Goal: Information Seeking & Learning: Check status

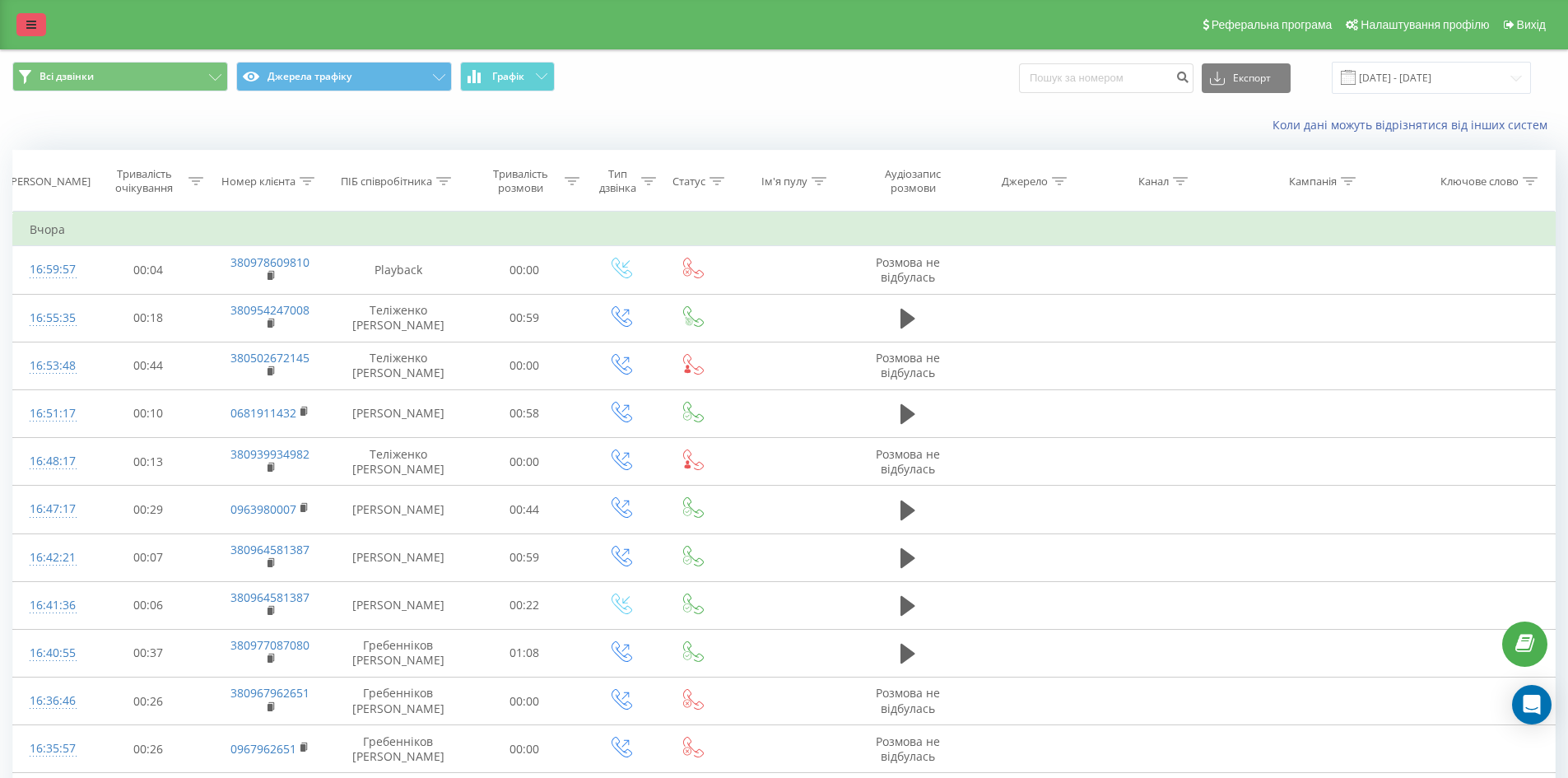
click at [37, 18] on link at bounding box center [32, 24] width 30 height 23
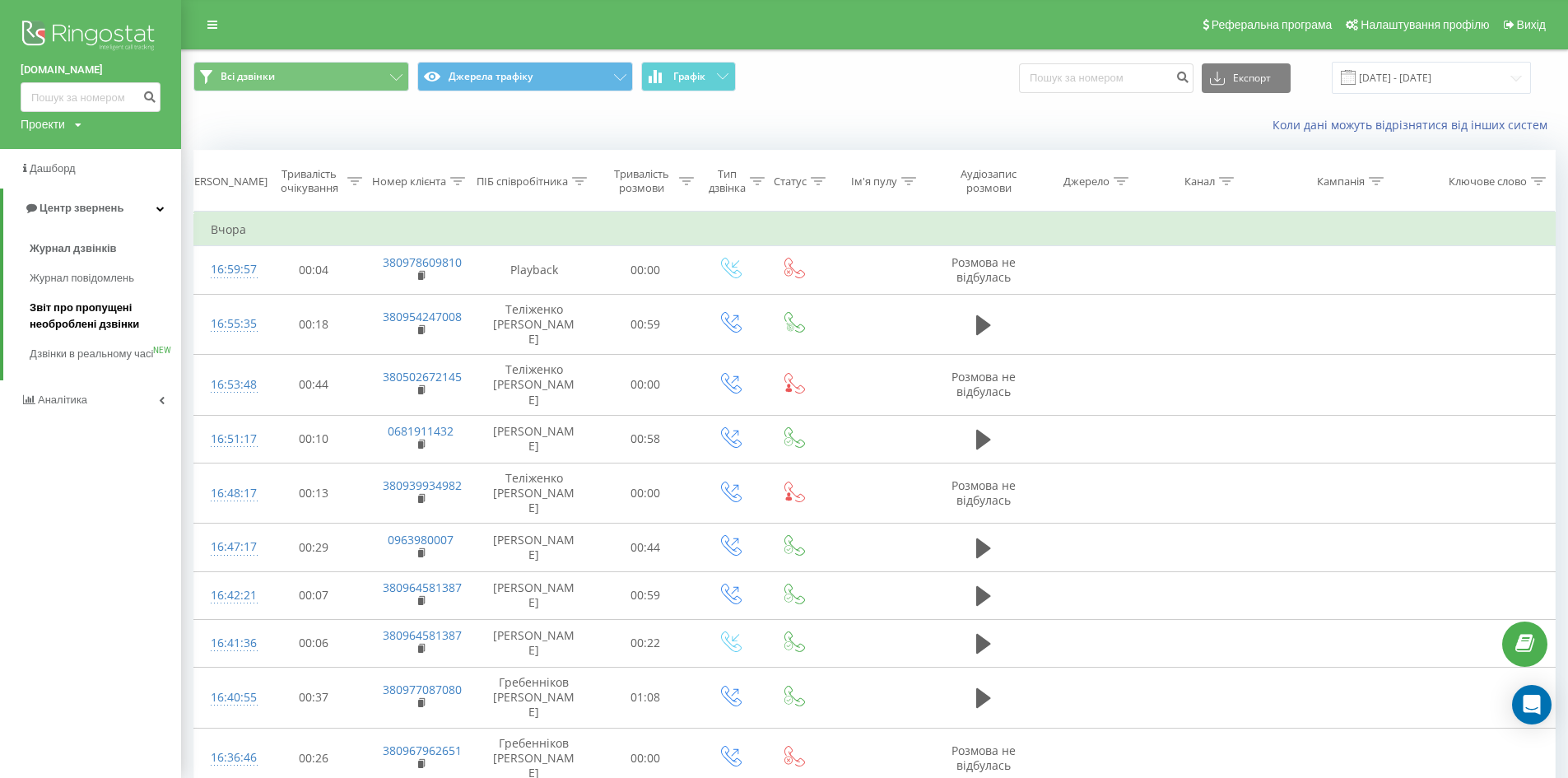
click at [45, 314] on span "Звіт про пропущені необроблені дзвінки" at bounding box center [102, 315] width 144 height 33
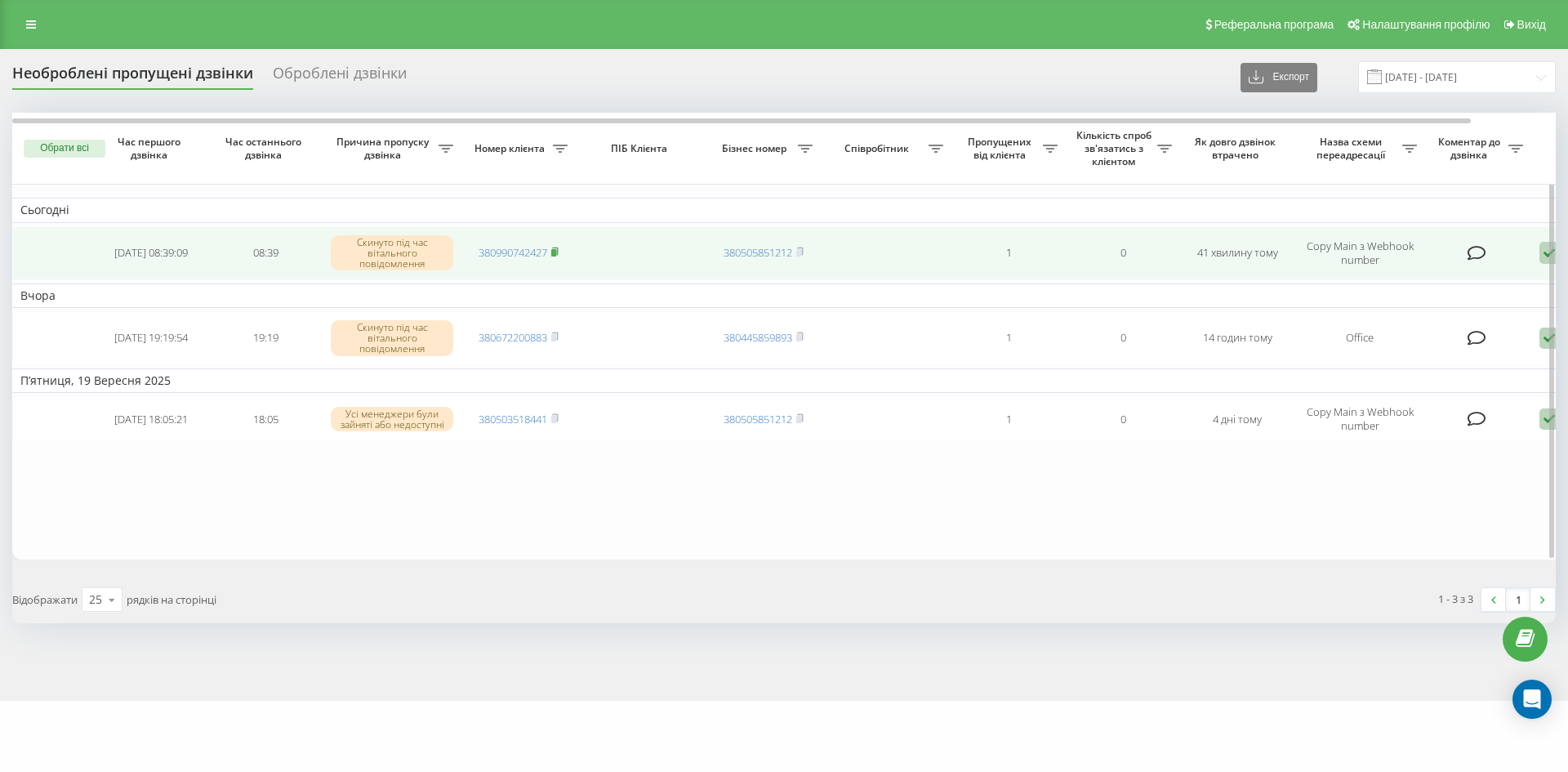
click at [559, 253] on icon at bounding box center [554, 251] width 7 height 10
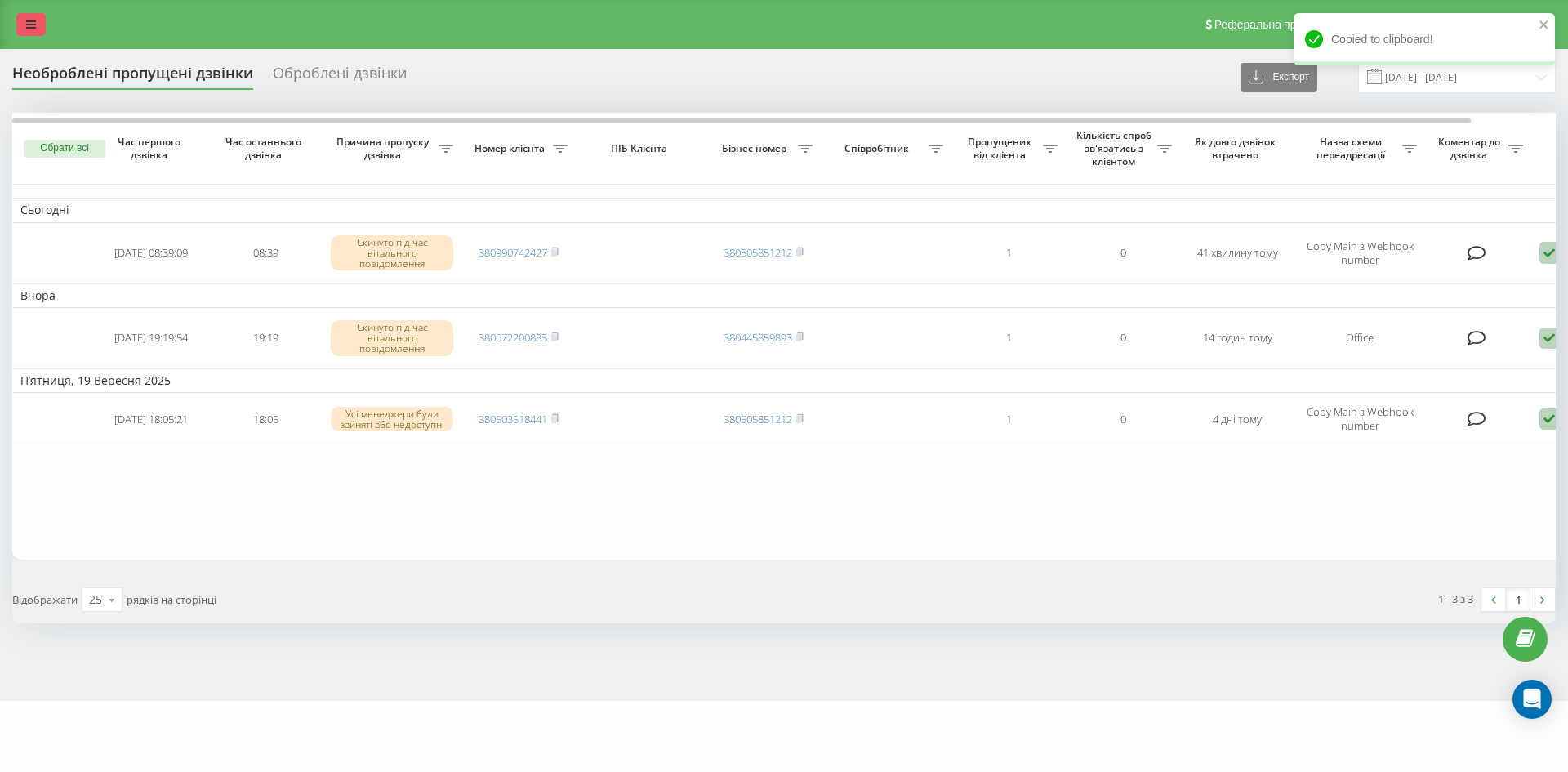
click at [25, 31] on link at bounding box center [32, 24] width 30 height 23
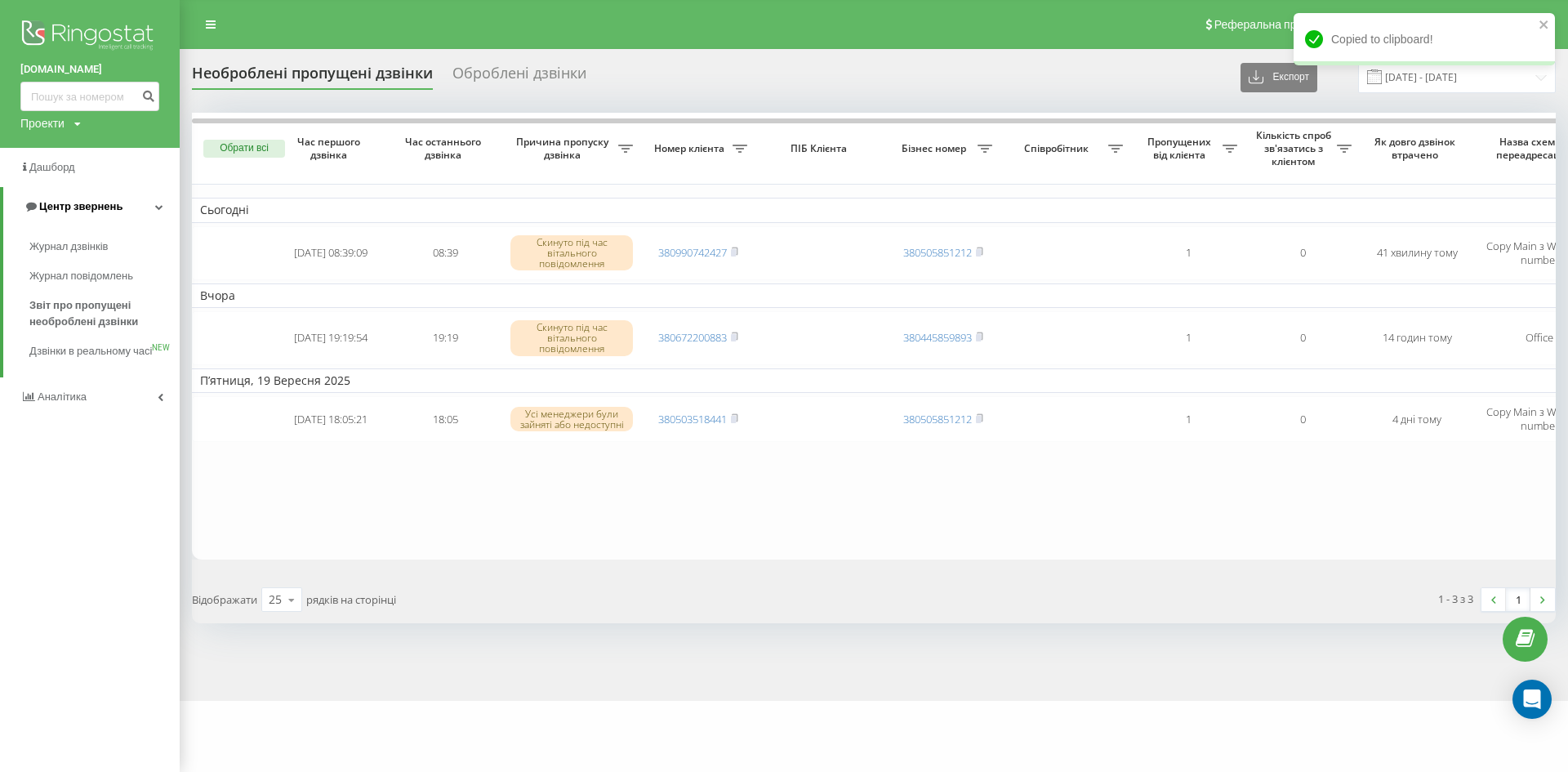
click at [159, 211] on icon at bounding box center [159, 207] width 8 height 8
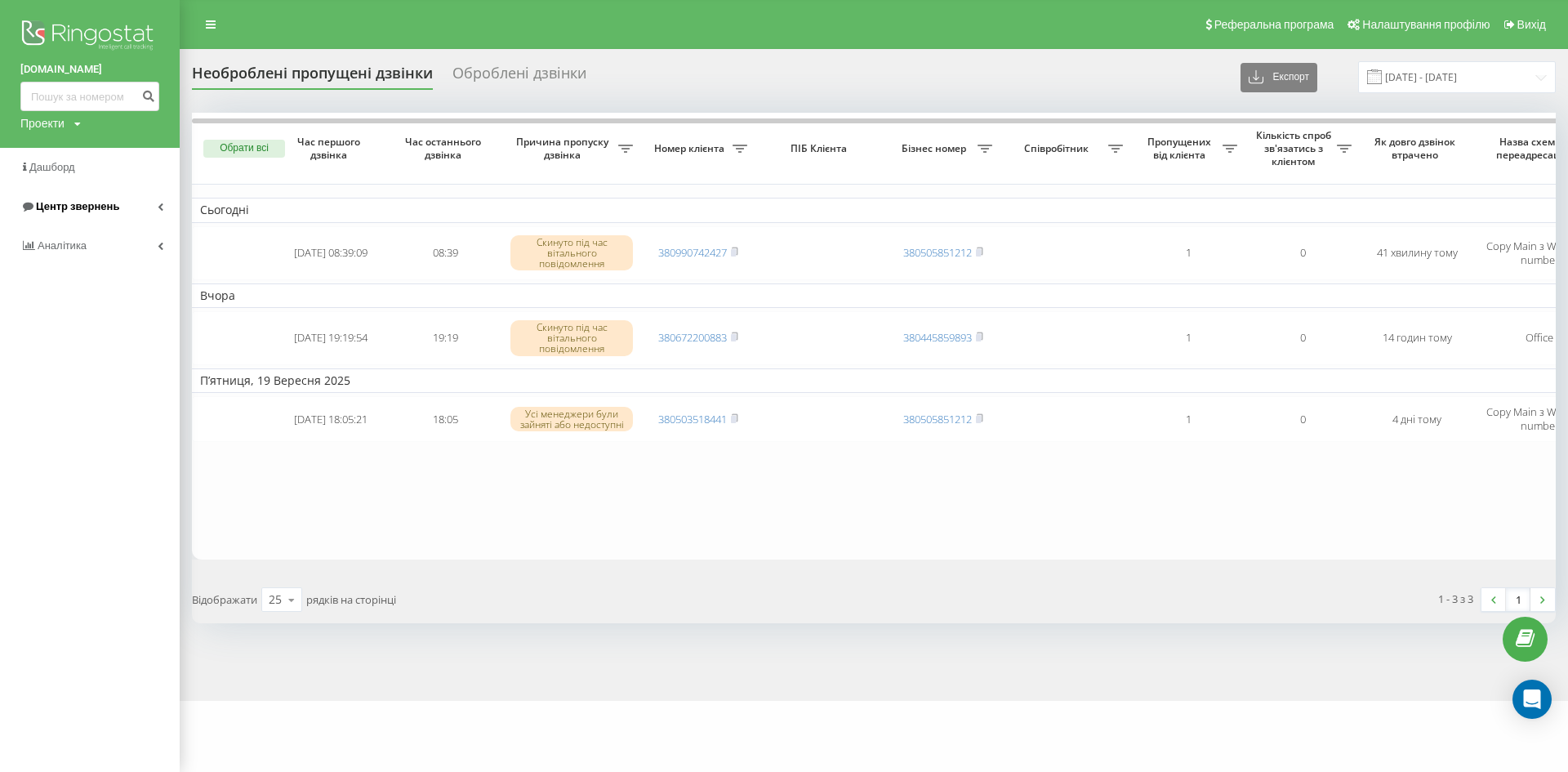
click at [164, 209] on link "Центр звернень" at bounding box center [90, 207] width 180 height 40
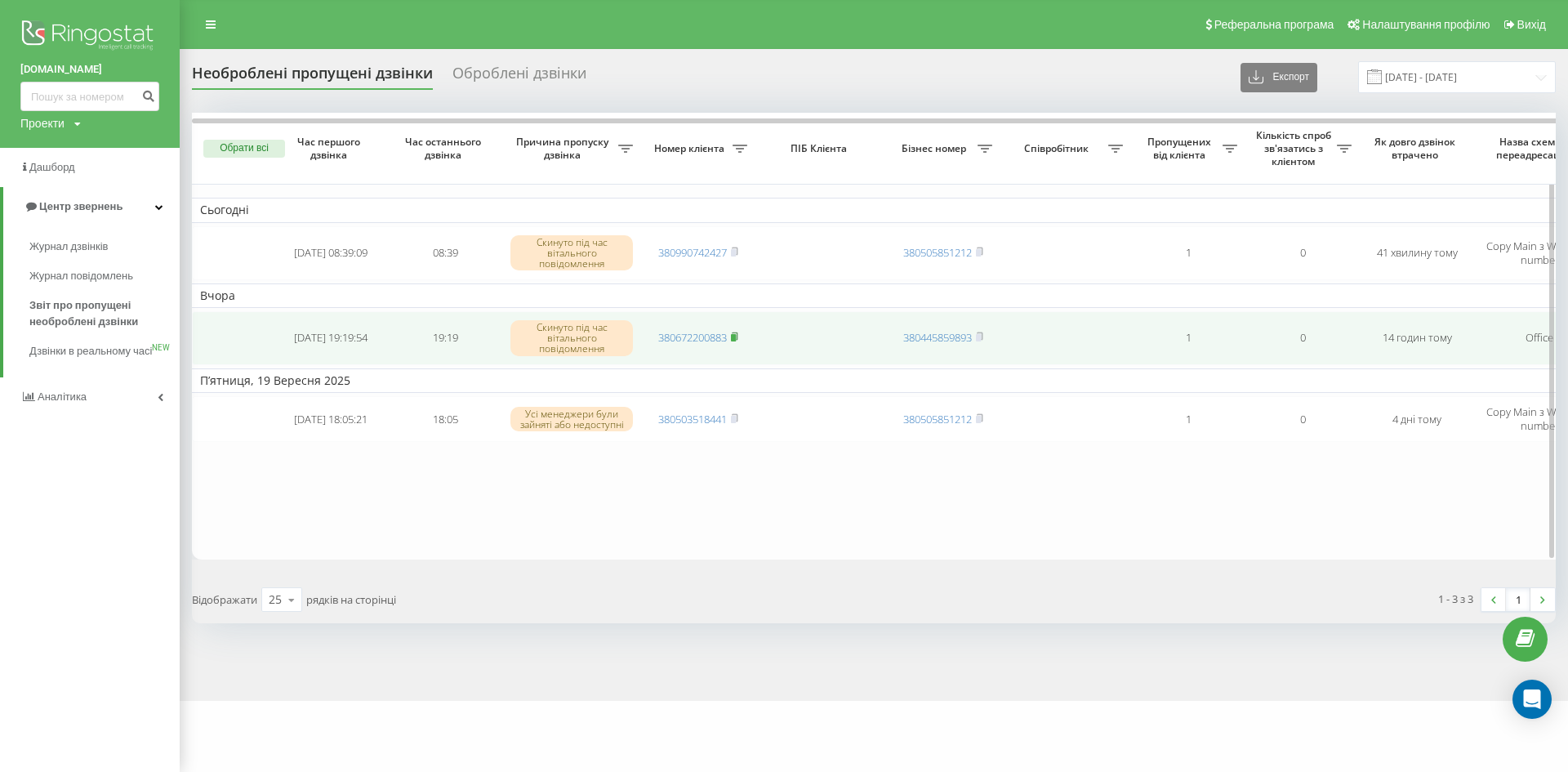
click at [736, 336] on rect at bounding box center [733, 338] width 5 height 7
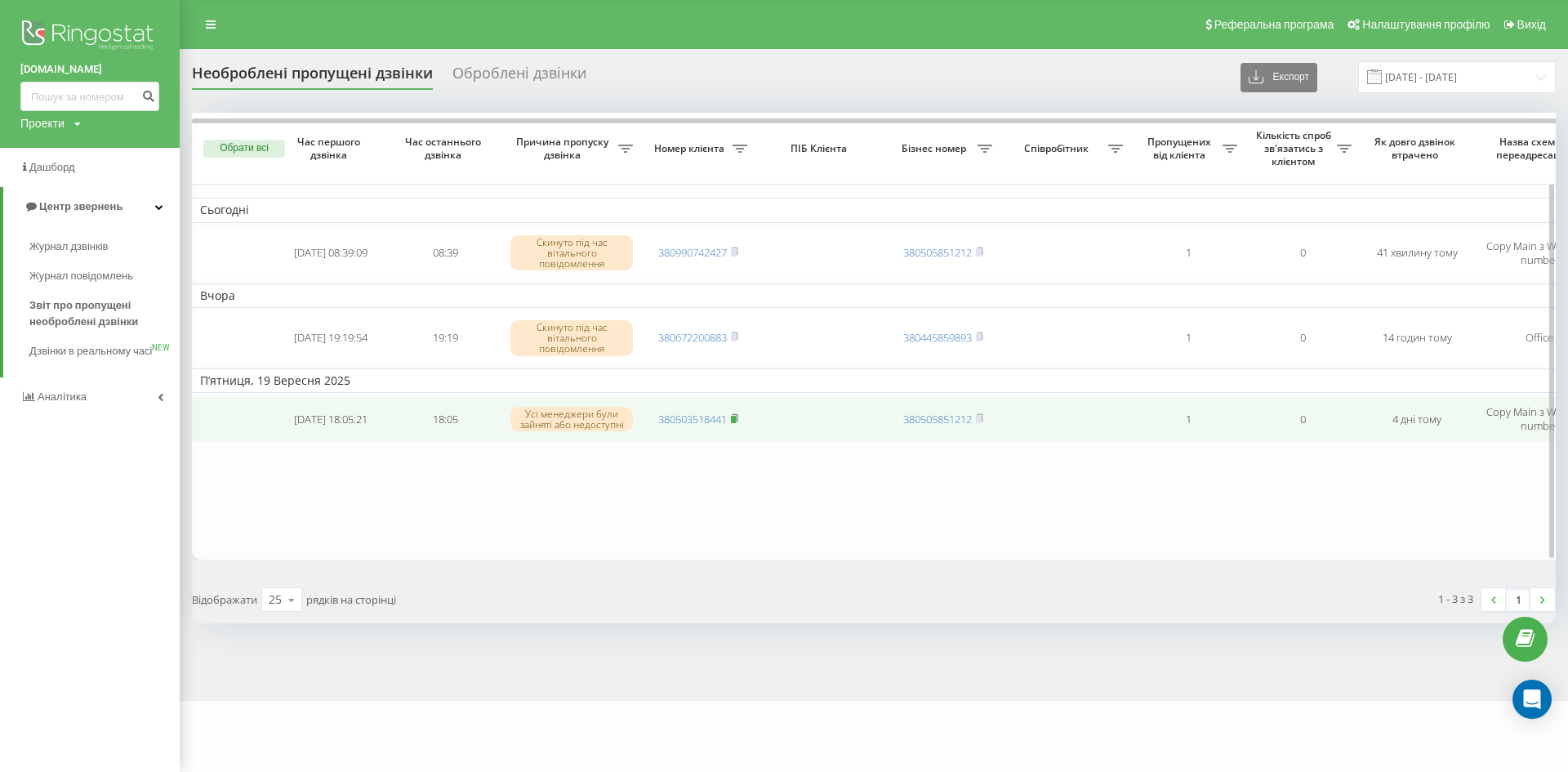
click at [735, 420] on rect at bounding box center [733, 419] width 5 height 7
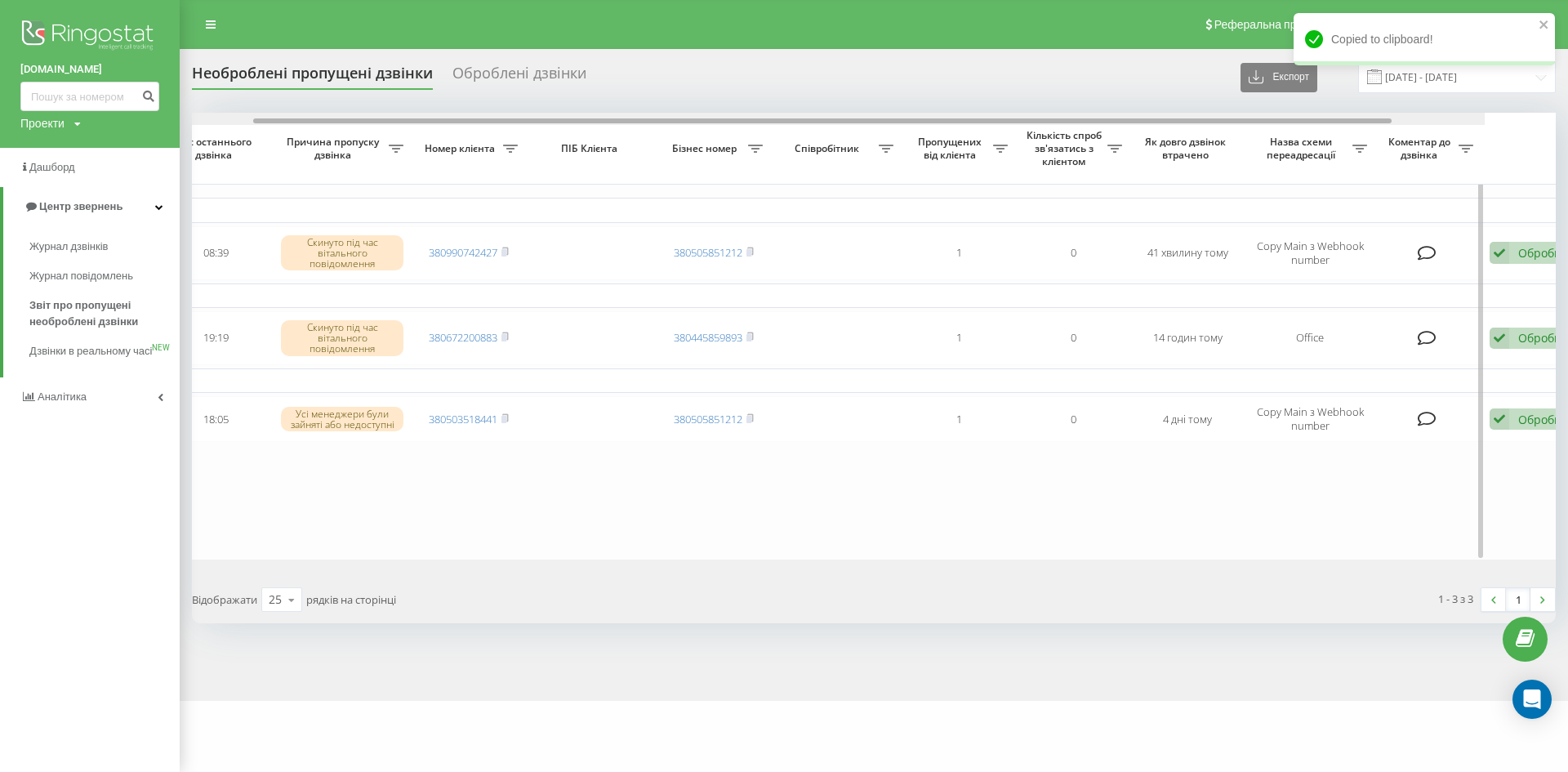
scroll to position [0, 269]
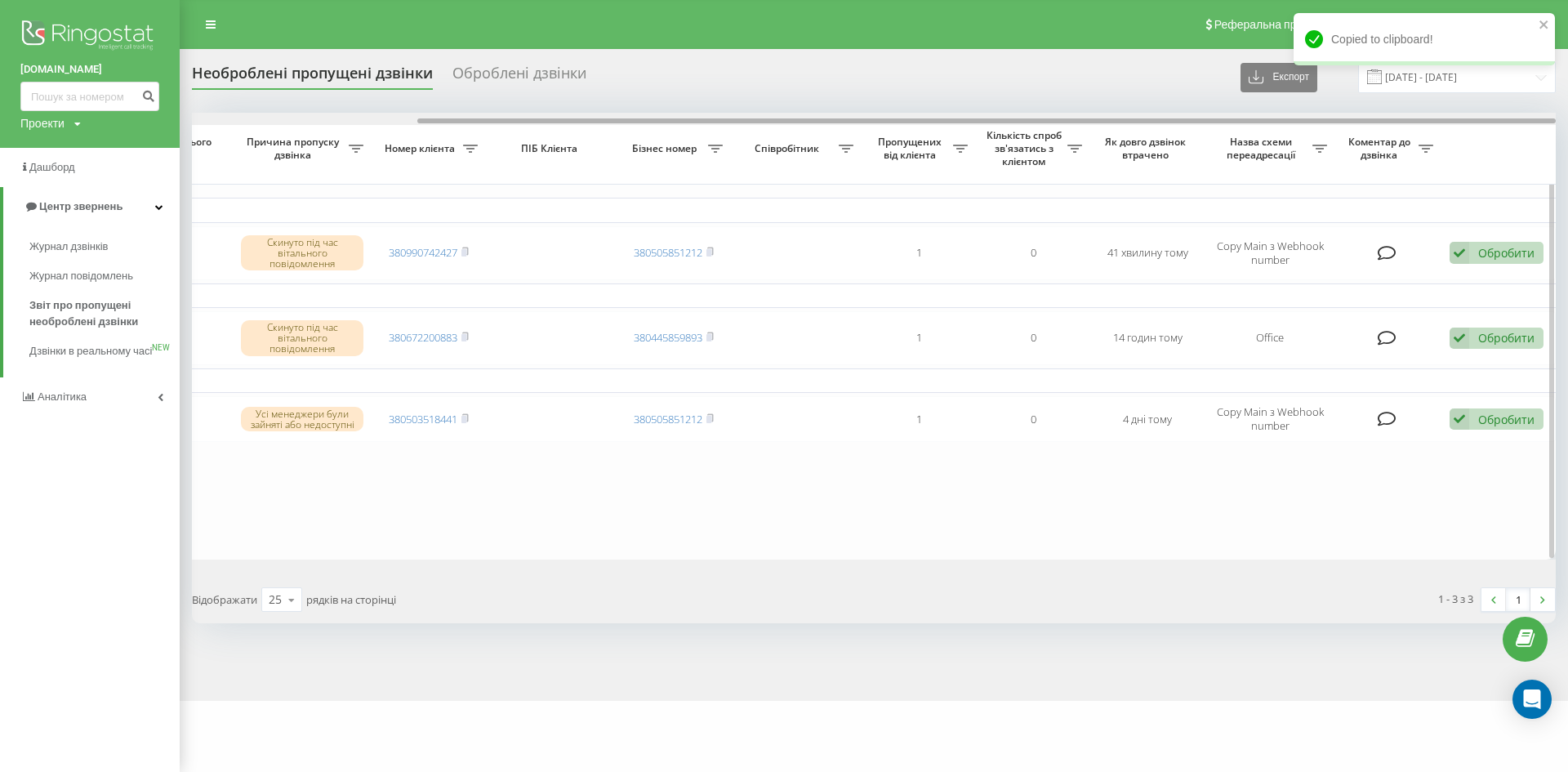
drag, startPoint x: 677, startPoint y: 120, endPoint x: 1196, endPoint y: 163, distance: 520.8
click at [1179, 152] on div "Обрати всі Час першого дзвінка Час останнього дзвінка Причина пропуску дзвінка …" at bounding box center [874, 337] width 1364 height 447
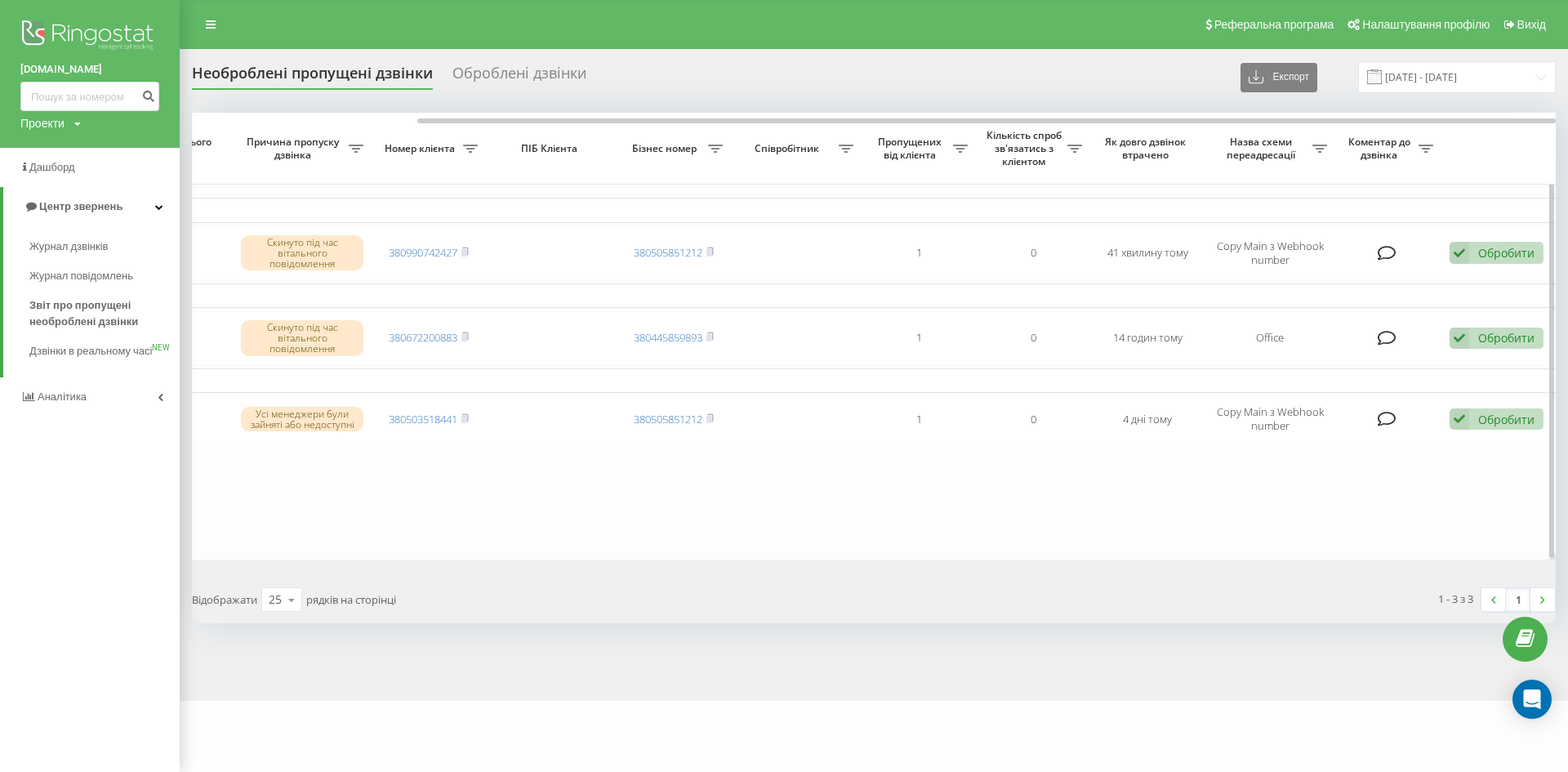
drag, startPoint x: 1493, startPoint y: 412, endPoint x: 1350, endPoint y: 475, distance: 156.3
click at [1350, 475] on table "Сьогодні 2025-09-23 08:39:09 08:39 Скинуто під час вітального повідомлення 3809…" at bounding box center [739, 337] width 1633 height 447
drag, startPoint x: 1493, startPoint y: 423, endPoint x: 1397, endPoint y: 530, distance: 143.8
click at [1397, 531] on table "Сьогодні 2025-09-23 08:39:09 08:39 Скинуто під час вітального повідомлення 3809…" at bounding box center [739, 337] width 1633 height 447
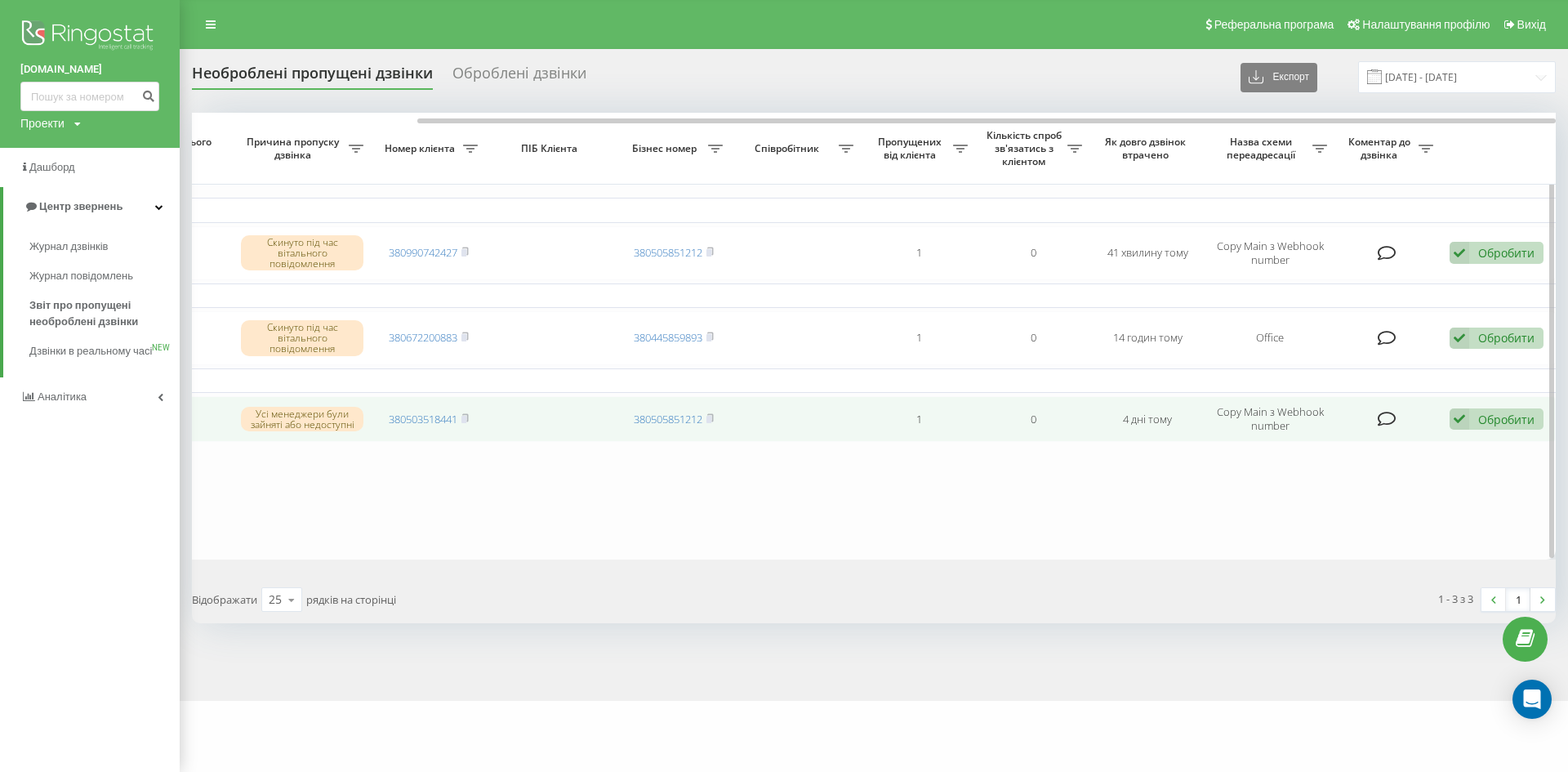
click at [1473, 421] on div "Обробити Не вдалося зв'язатися Зв'язався з клієнтом за допомогою іншого каналу …" at bounding box center [1496, 420] width 94 height 22
click at [1341, 467] on span "Зв'язався з клієнтом за допомогою іншого каналу" at bounding box center [1390, 474] width 279 height 16
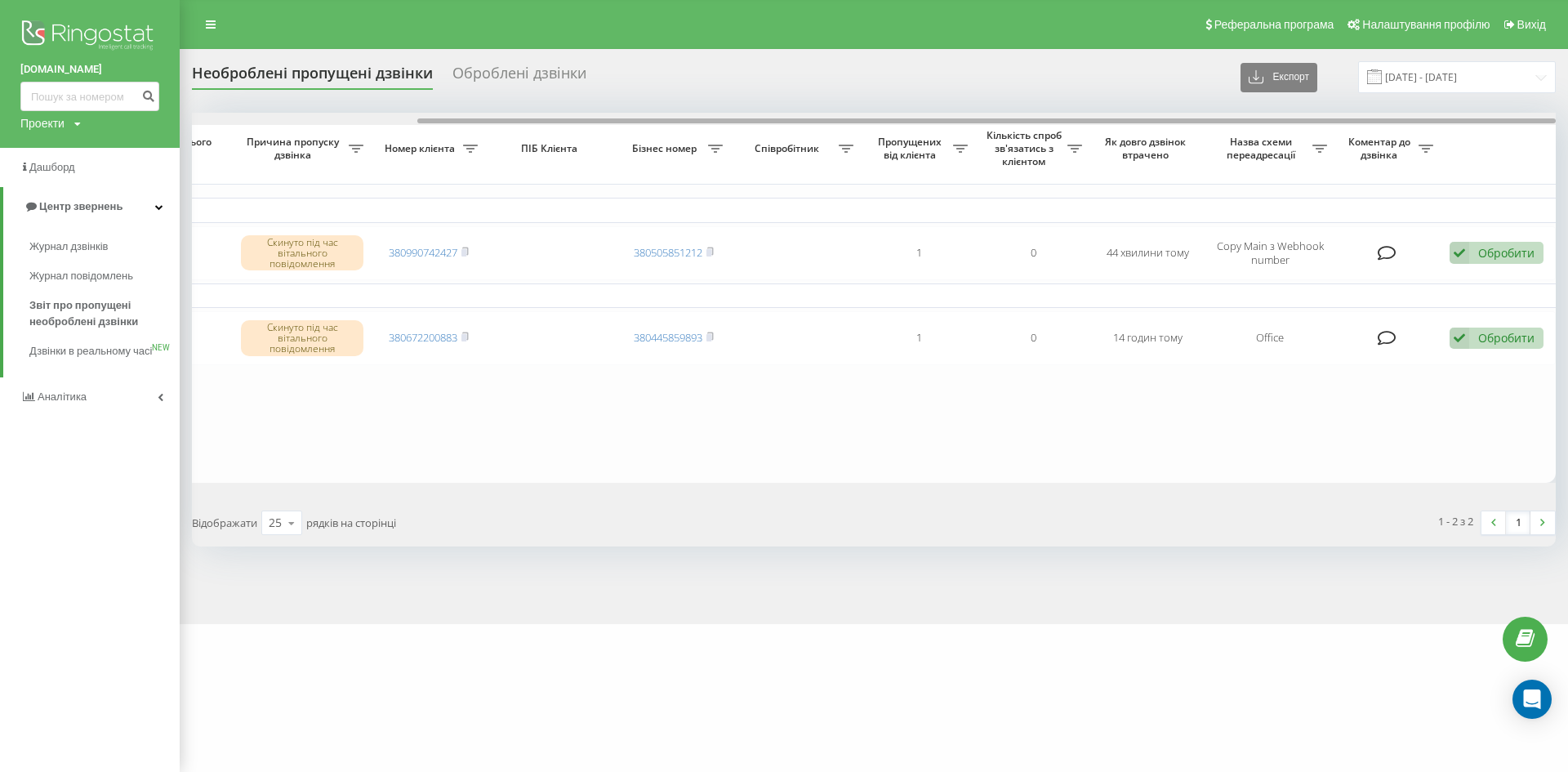
drag, startPoint x: 985, startPoint y: 120, endPoint x: 1323, endPoint y: 120, distance: 338.0
click at [1323, 120] on div at bounding box center [986, 121] width 1139 height 5
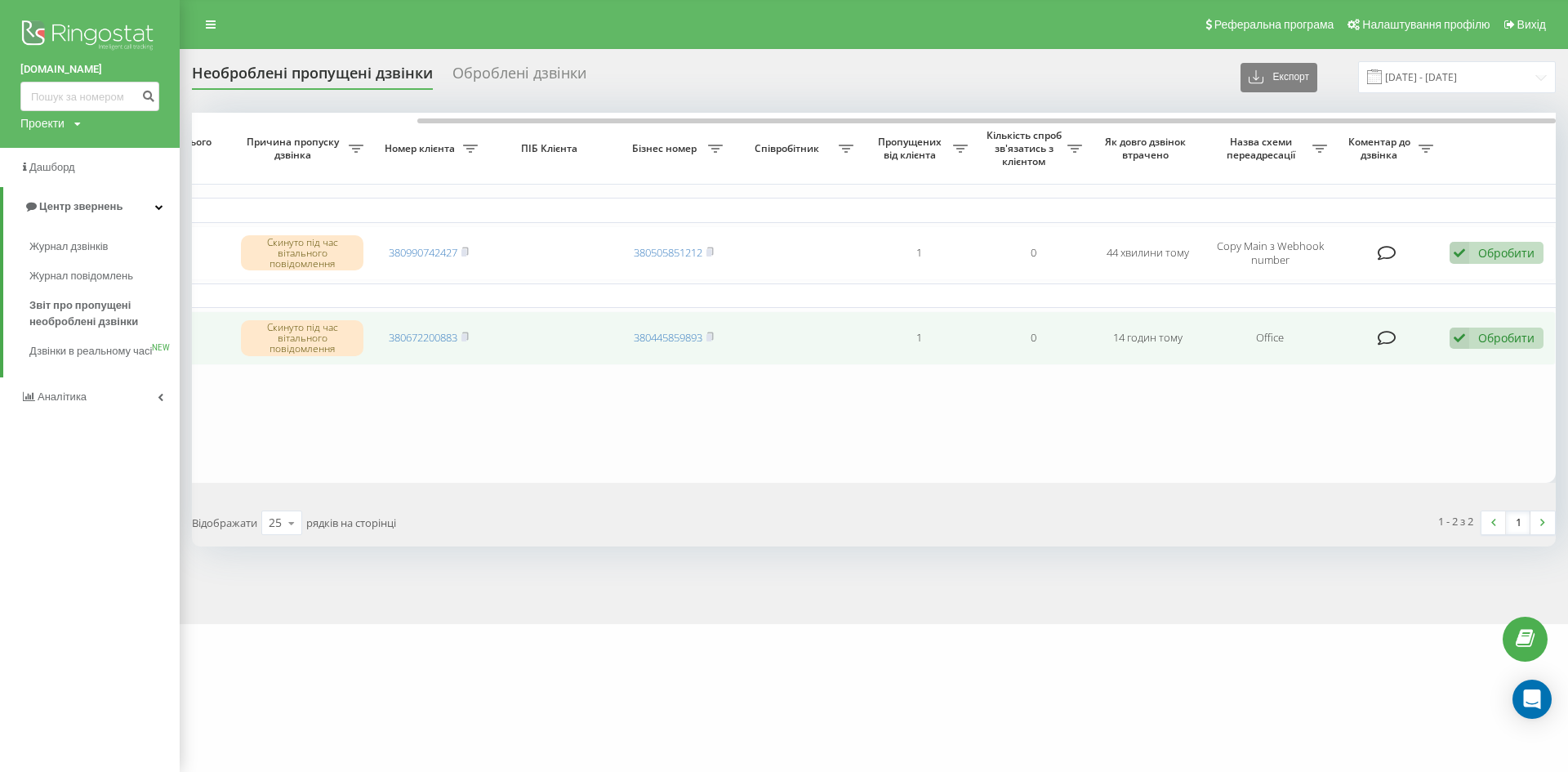
click at [1467, 335] on icon at bounding box center [1459, 338] width 20 height 22
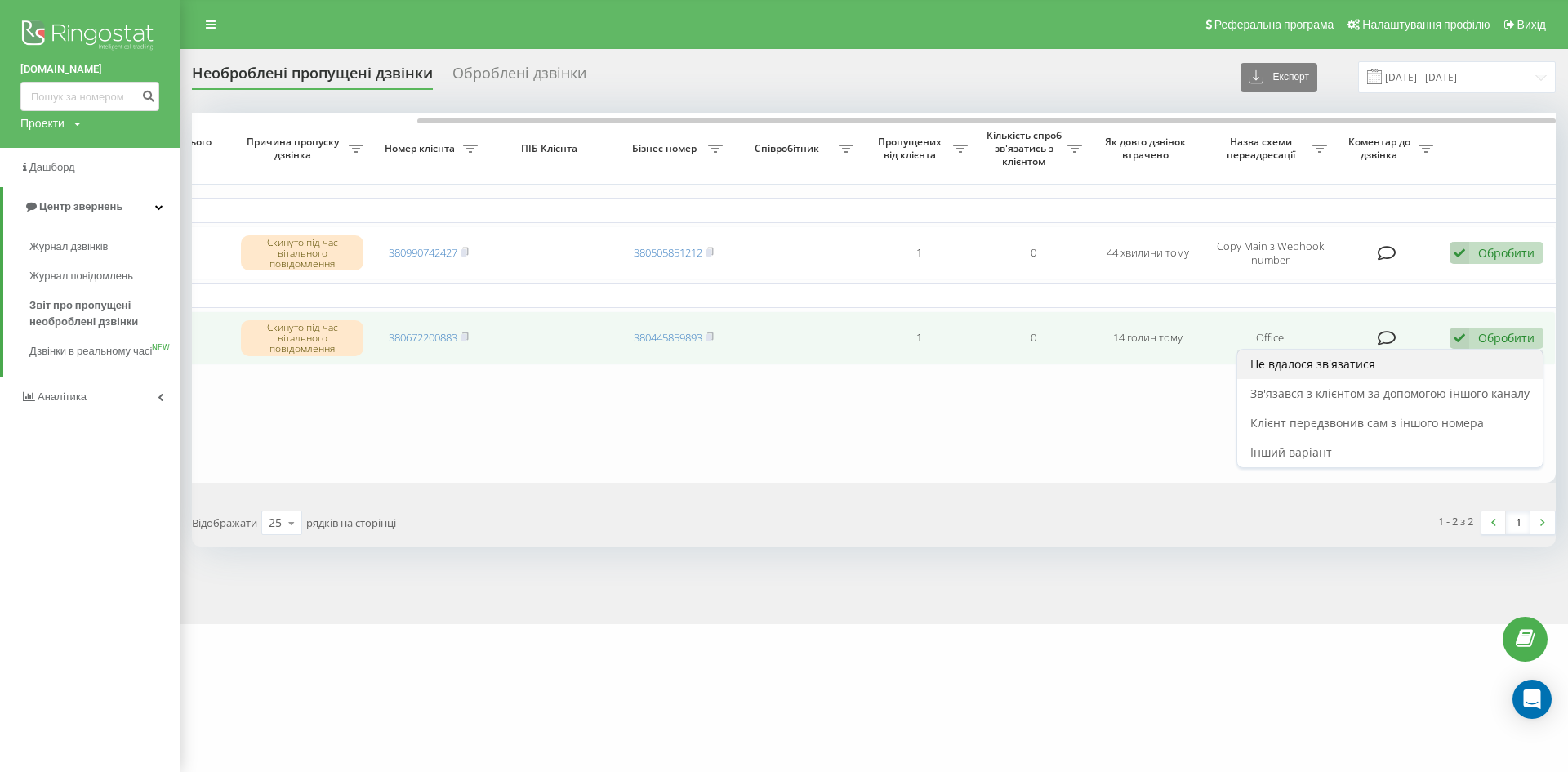
click at [1313, 371] on span "Не вдалося зв'язатися" at bounding box center [1313, 364] width 125 height 16
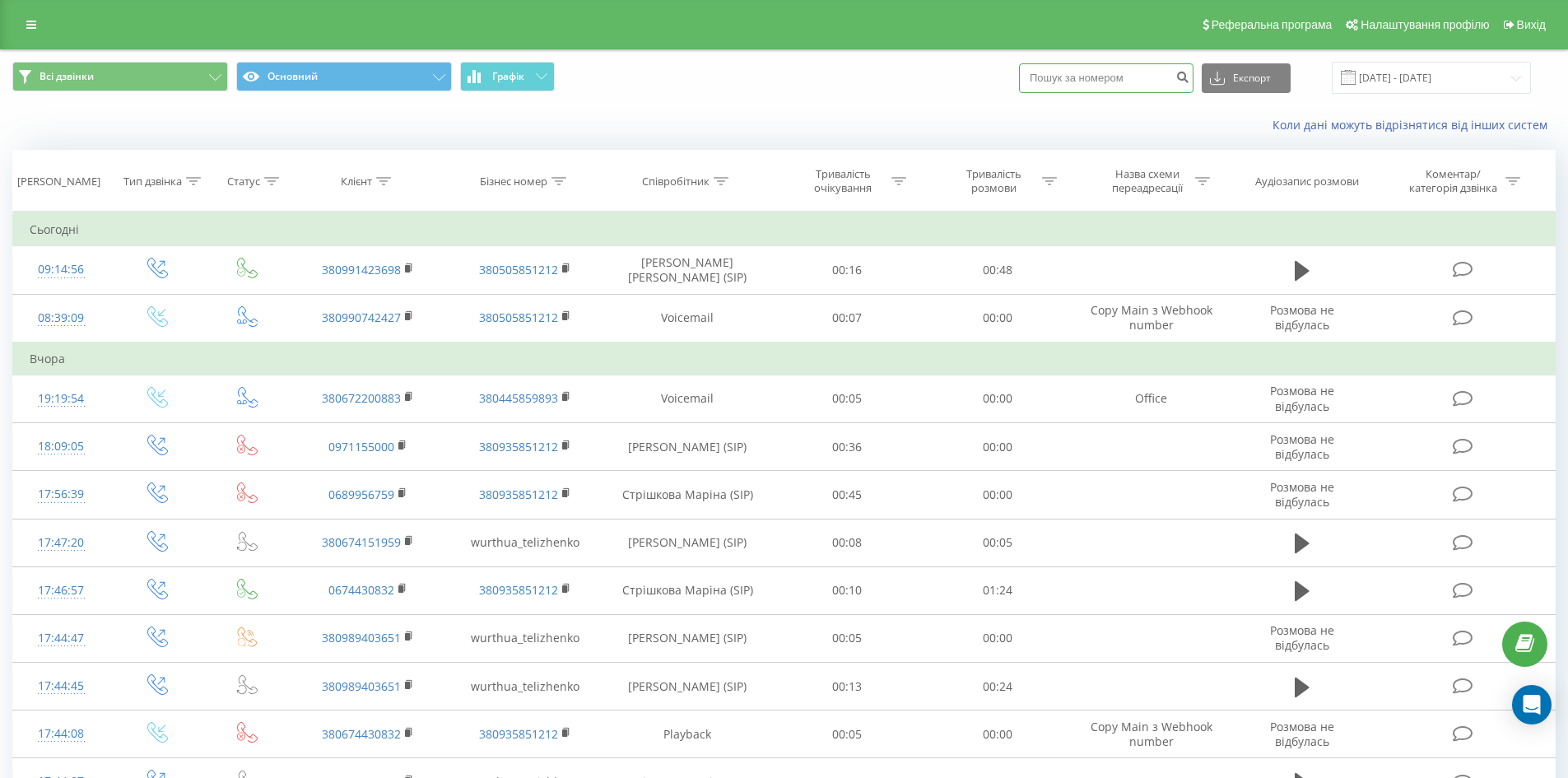
click at [1091, 83] on input at bounding box center [1105, 79] width 174 height 30
paste input "380990742427"
click at [1059, 78] on input "380990742427" at bounding box center [1105, 79] width 174 height 30
type input "0990742427"
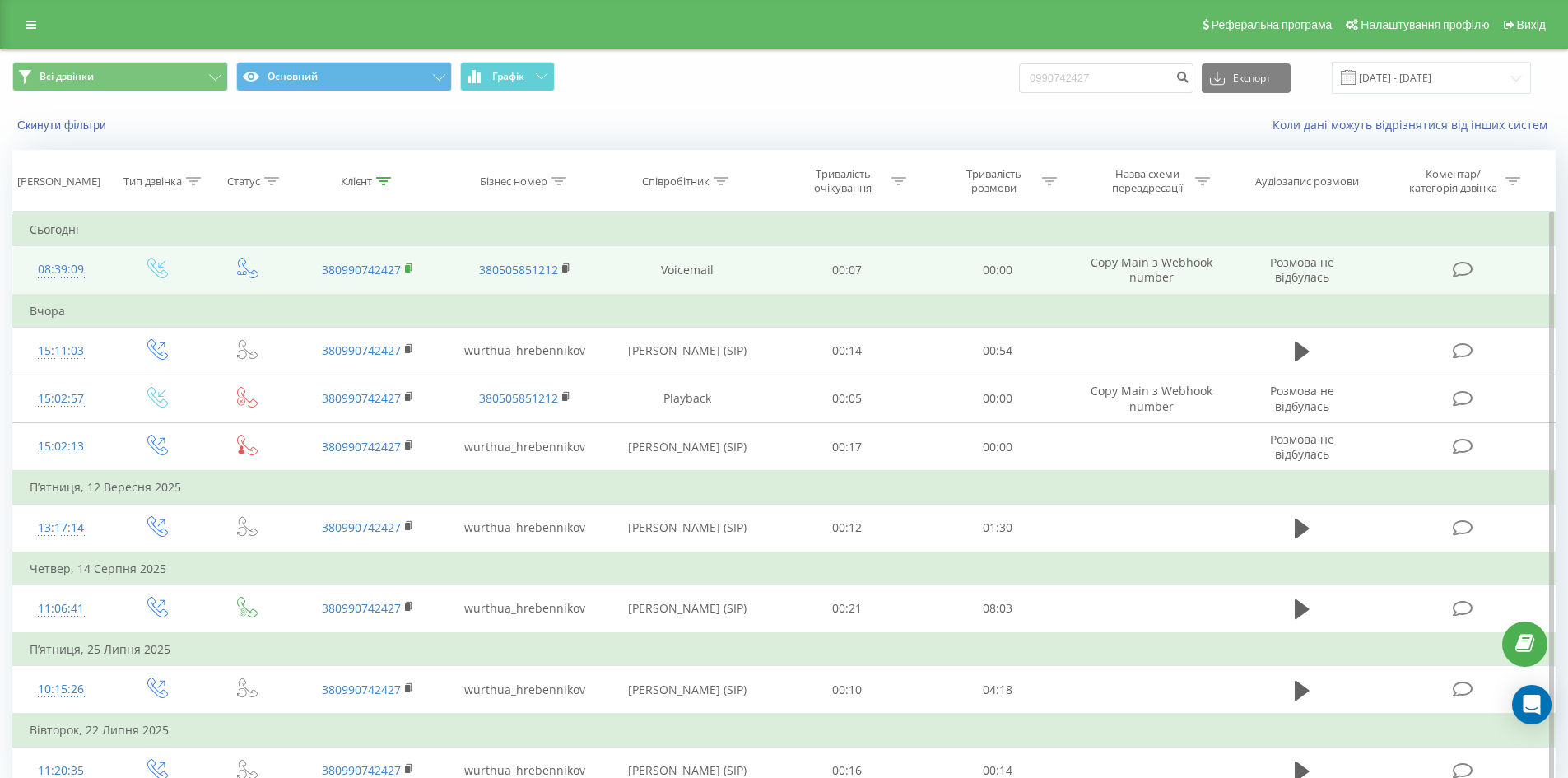
click at [409, 271] on rect at bounding box center [407, 268] width 5 height 7
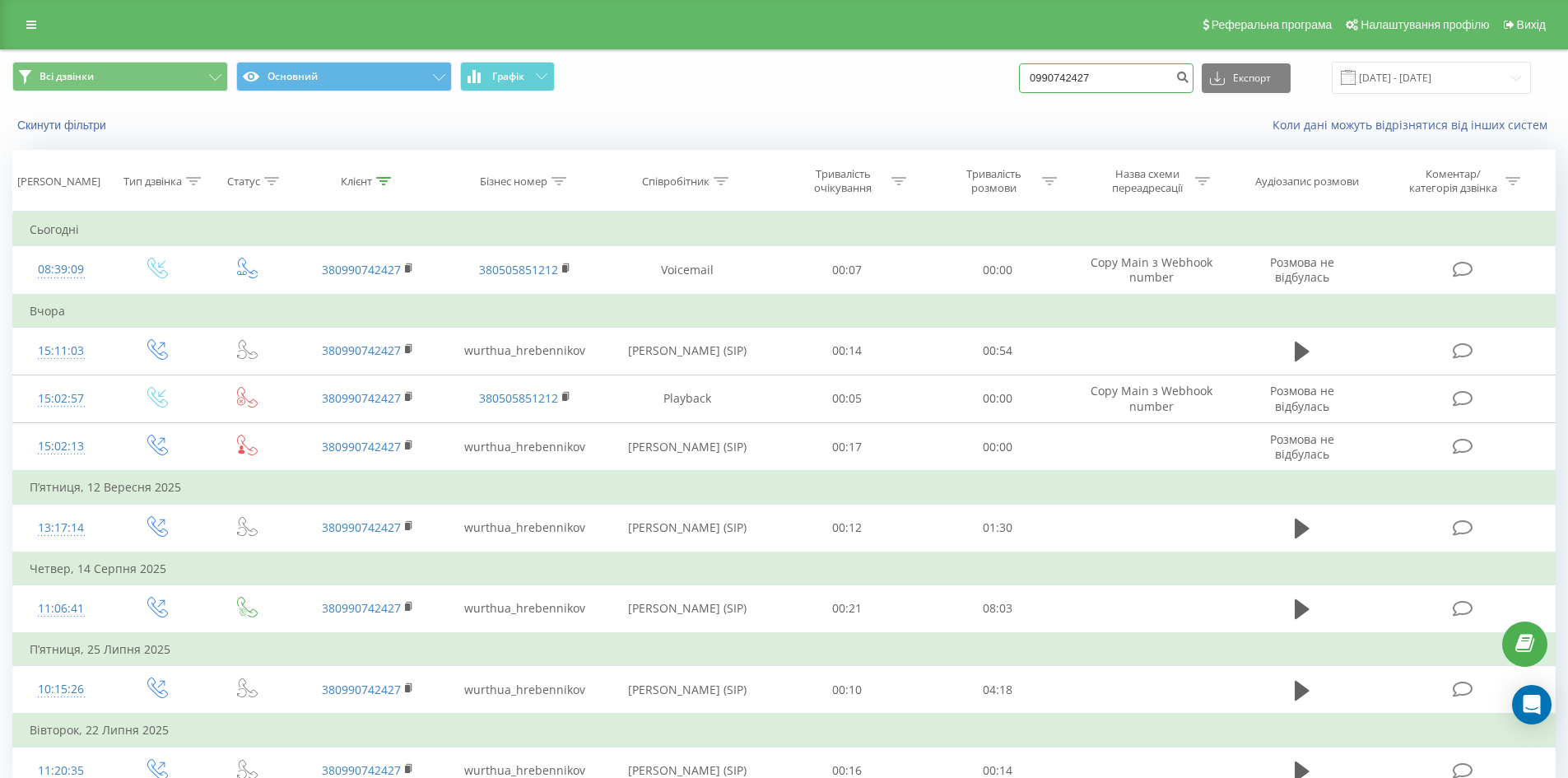
drag, startPoint x: 1123, startPoint y: 73, endPoint x: 988, endPoint y: 100, distance: 137.7
click at [999, 98] on div "Всі дзвінки Основний Графік 0990742427 Експорт .csv .xls .xlsx [DATE] - [DATE]" at bounding box center [784, 77] width 1566 height 55
paste input "380672200883"
click at [1059, 85] on input "380672200883" at bounding box center [1105, 79] width 174 height 30
type input "0672200883"
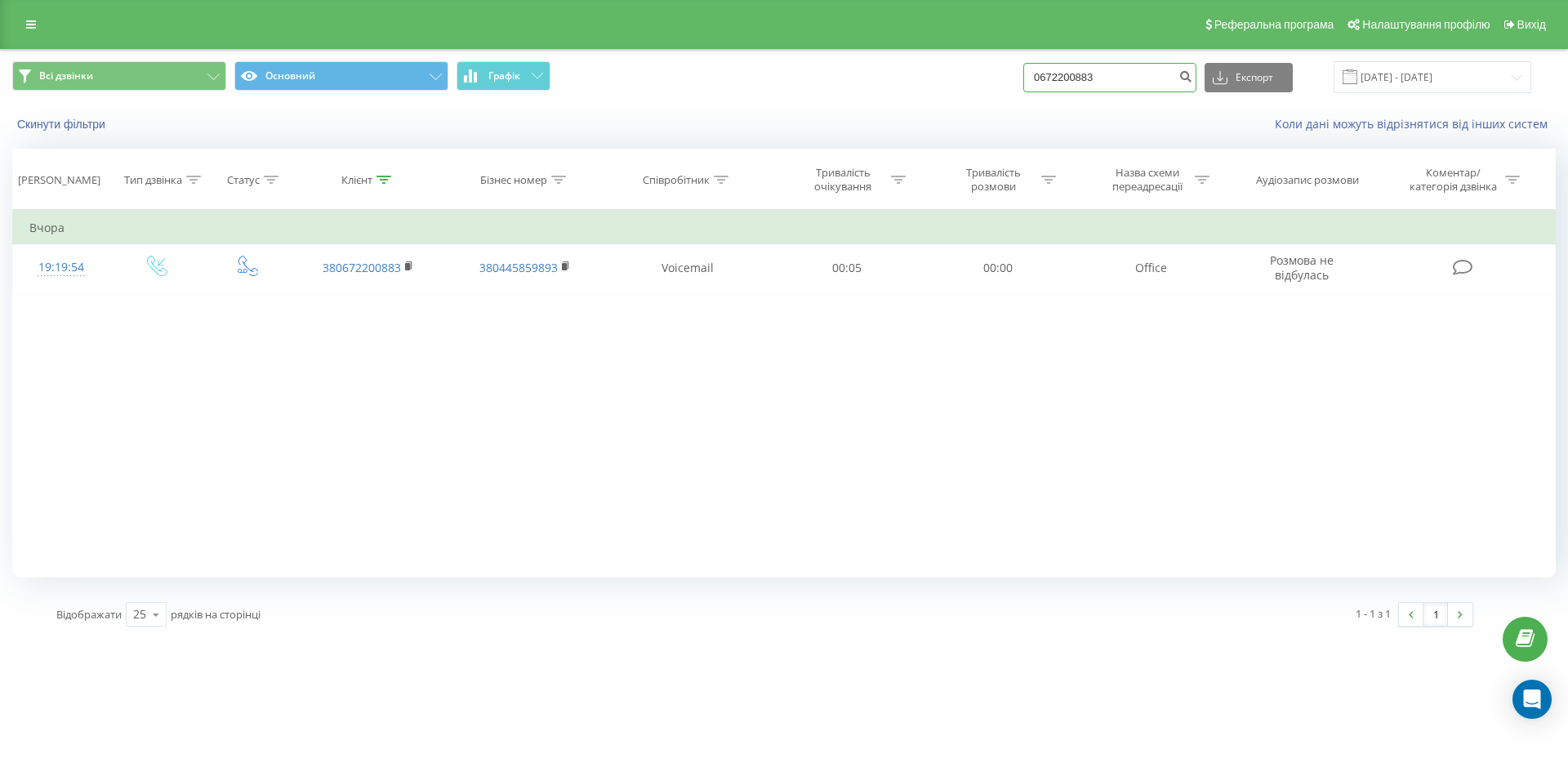
drag, startPoint x: 1117, startPoint y: 67, endPoint x: 806, endPoint y: 108, distance: 313.7
click at [836, 108] on div "Всі дзвінки Основний Графік 0672200883 Експорт .csv .xls .xlsx 23.06.2025 - 23.…" at bounding box center [784, 96] width 1566 height 94
paste input "380503518441"
click at [1065, 72] on input "380503518441" at bounding box center [1109, 78] width 173 height 30
click at [1061, 69] on input "380503518441" at bounding box center [1109, 78] width 173 height 30
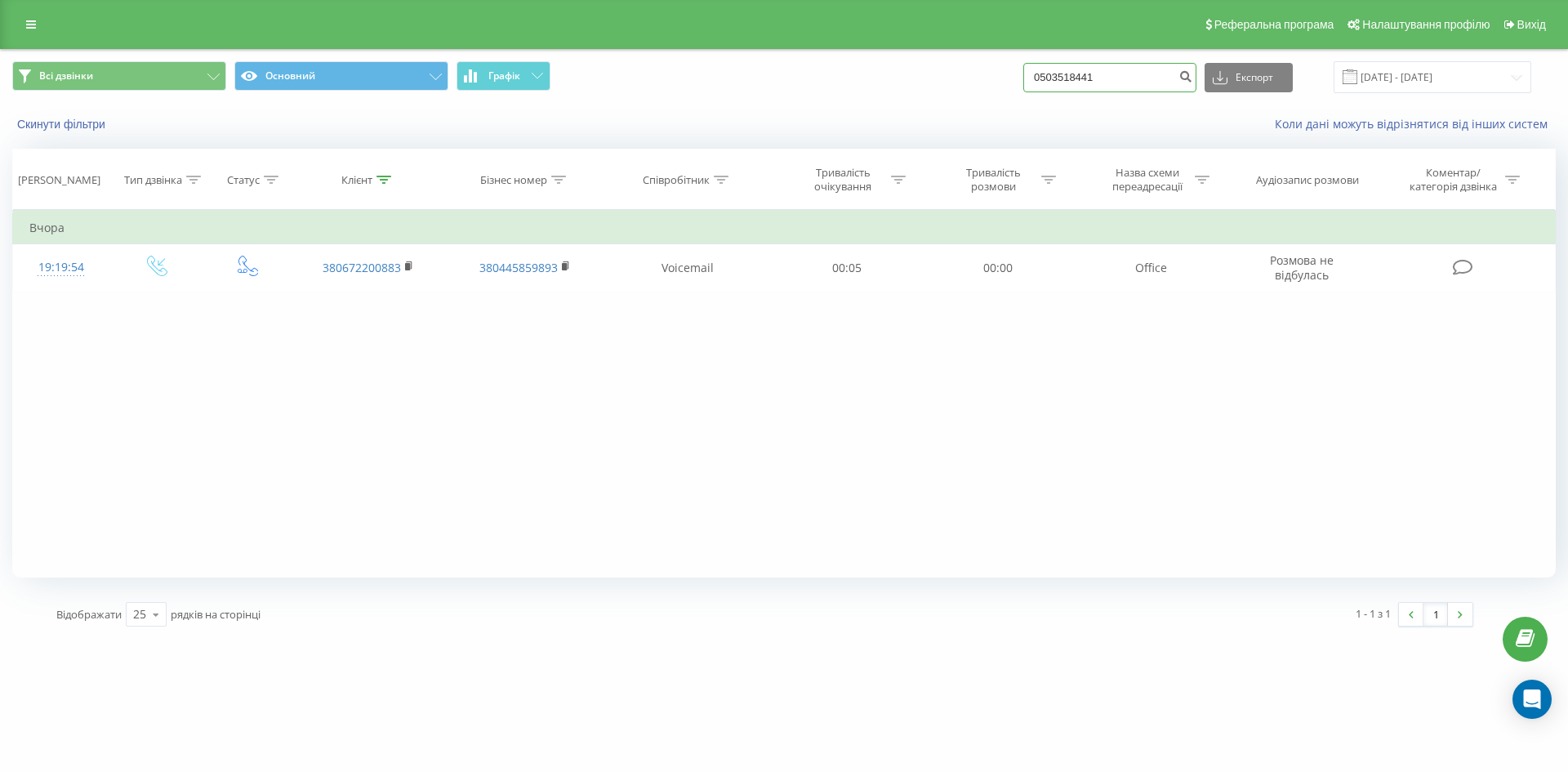
type input "0503518441"
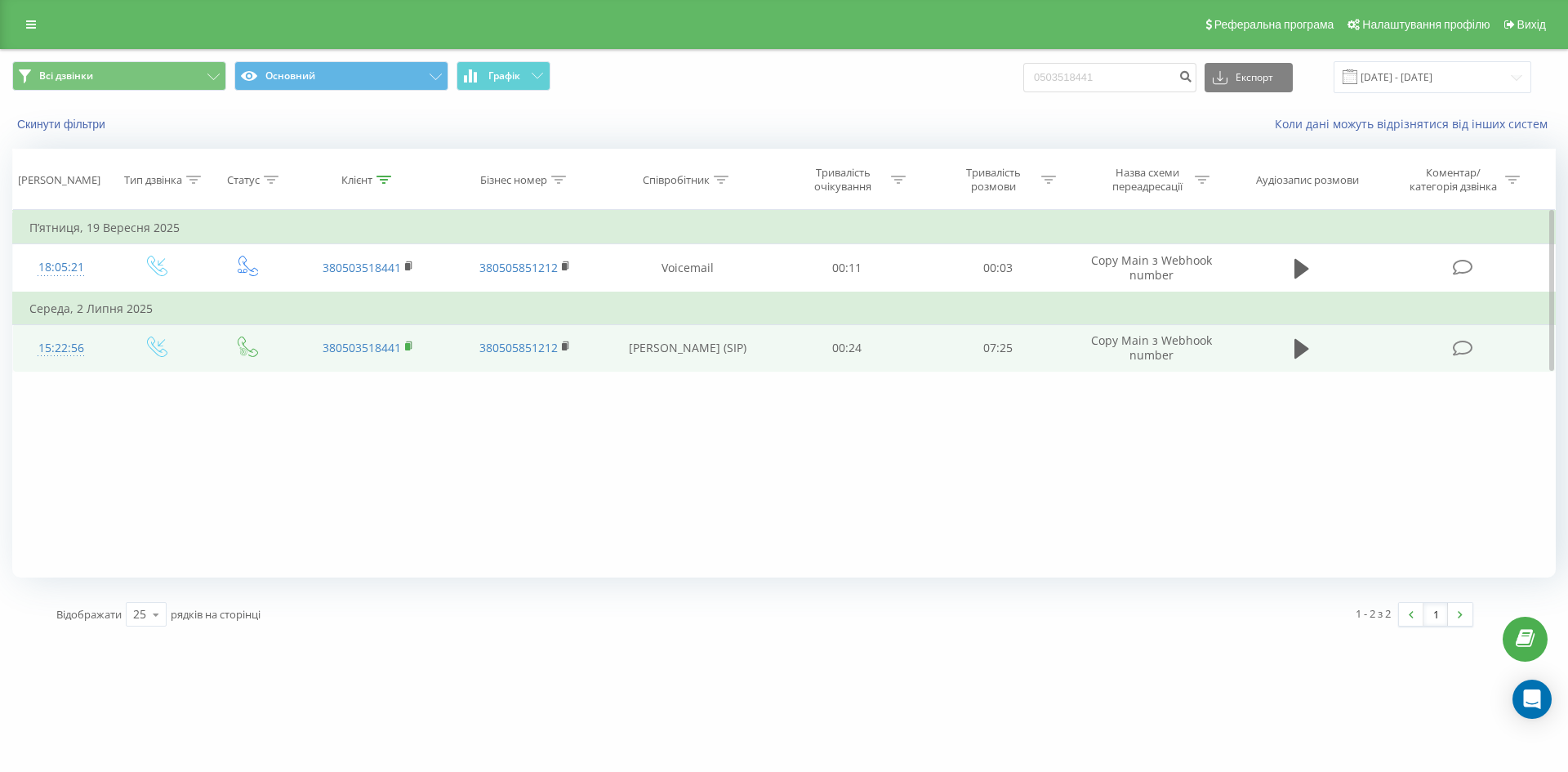
click at [411, 347] on icon at bounding box center [409, 344] width 6 height 7
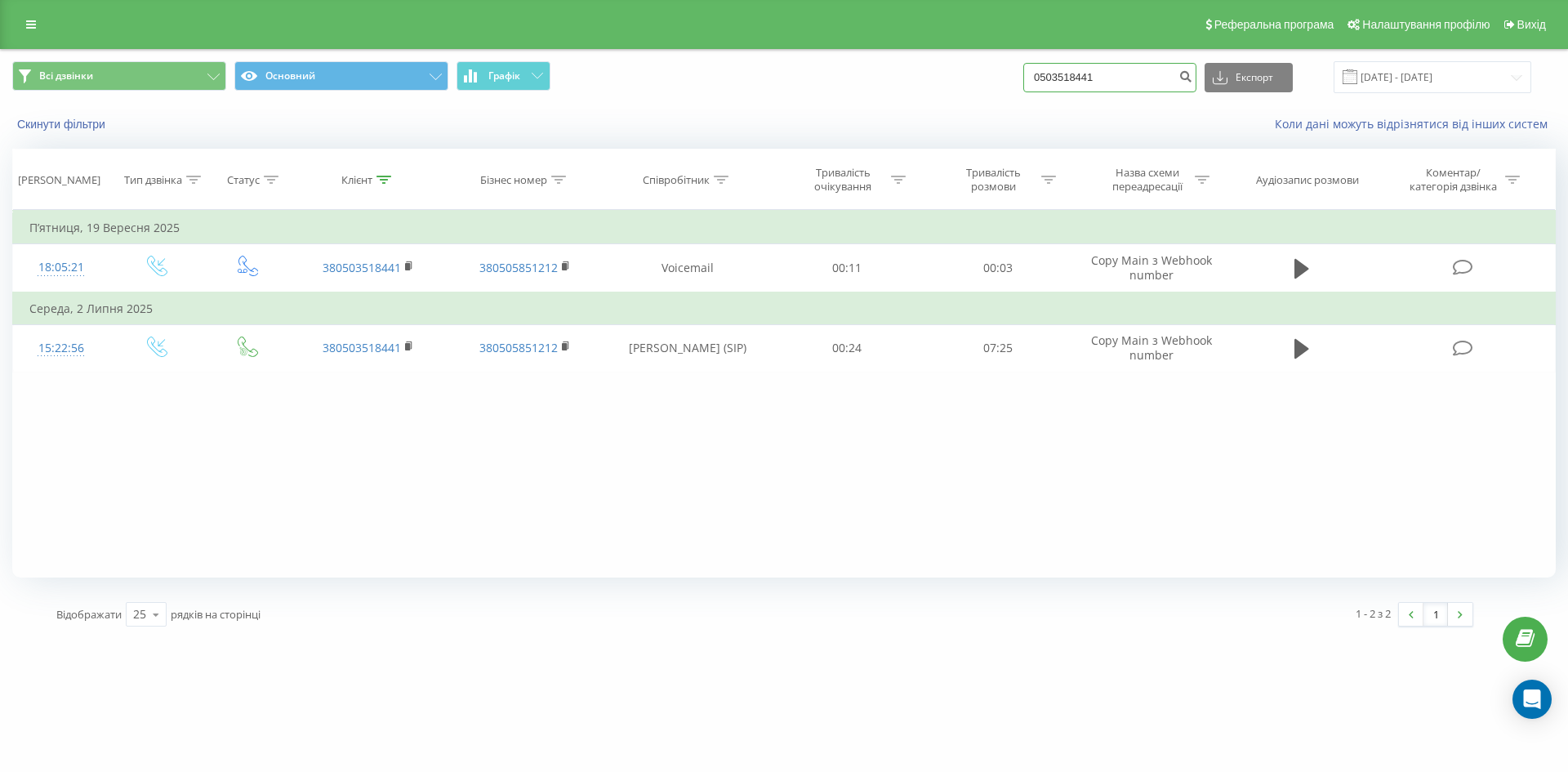
drag, startPoint x: 1135, startPoint y: 82, endPoint x: 858, endPoint y: 81, distance: 277.0
click at [871, 81] on div "Всі дзвінки Основний Графік 0503518441 Експорт .csv .xls .xlsx 23.06.2025 - 23.…" at bounding box center [784, 77] width 1543 height 32
paste input "969387735"
type input "0969387735"
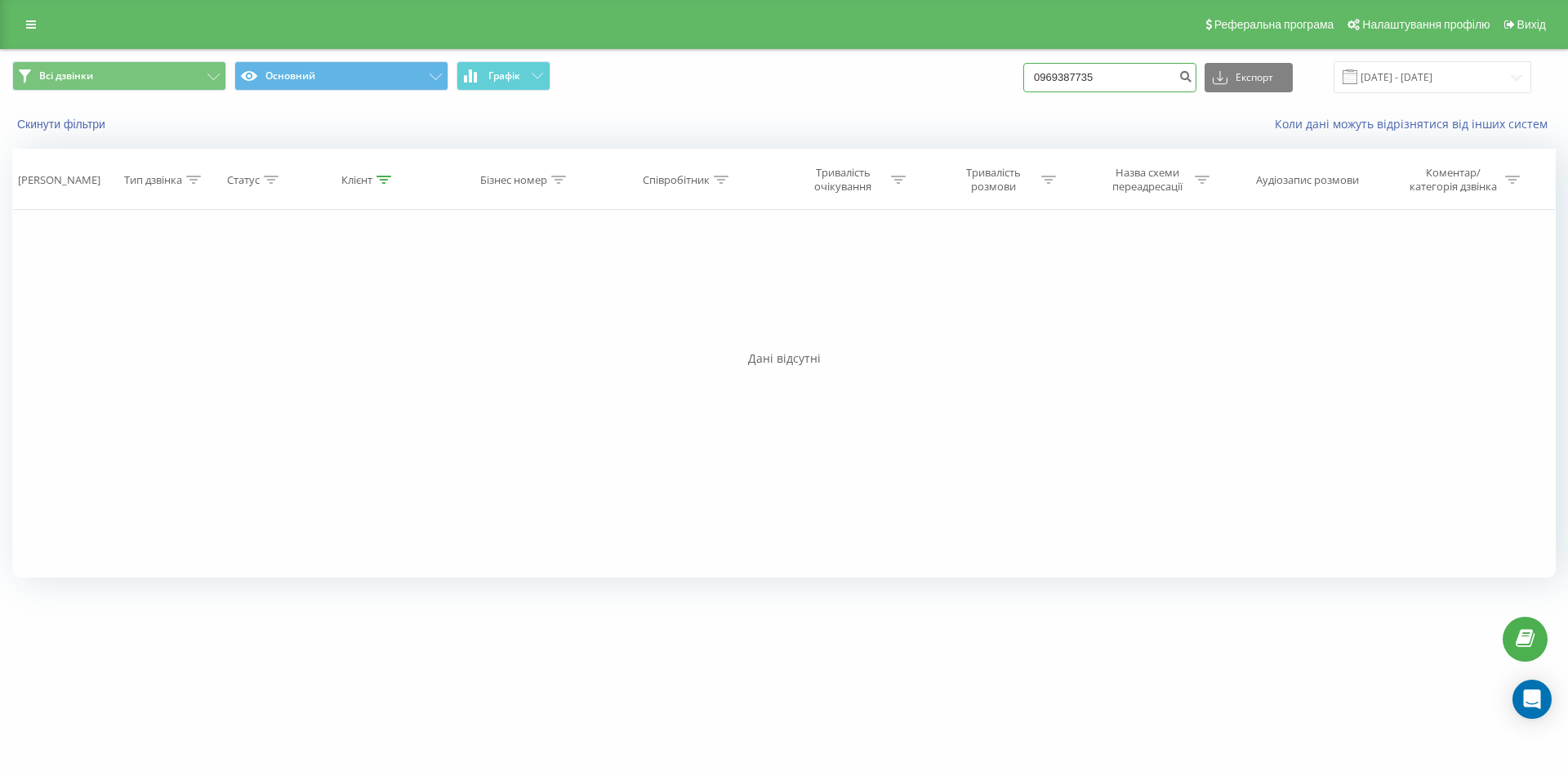
drag, startPoint x: 1124, startPoint y: 79, endPoint x: 976, endPoint y: 96, distance: 149.0
click at [999, 96] on div "Всі дзвінки Основний Графік 0969387735 Експорт .csv .xls .xlsx [DATE] - [DATE]" at bounding box center [784, 76] width 1566 height 54
paste input "502310830"
type input "0502310830"
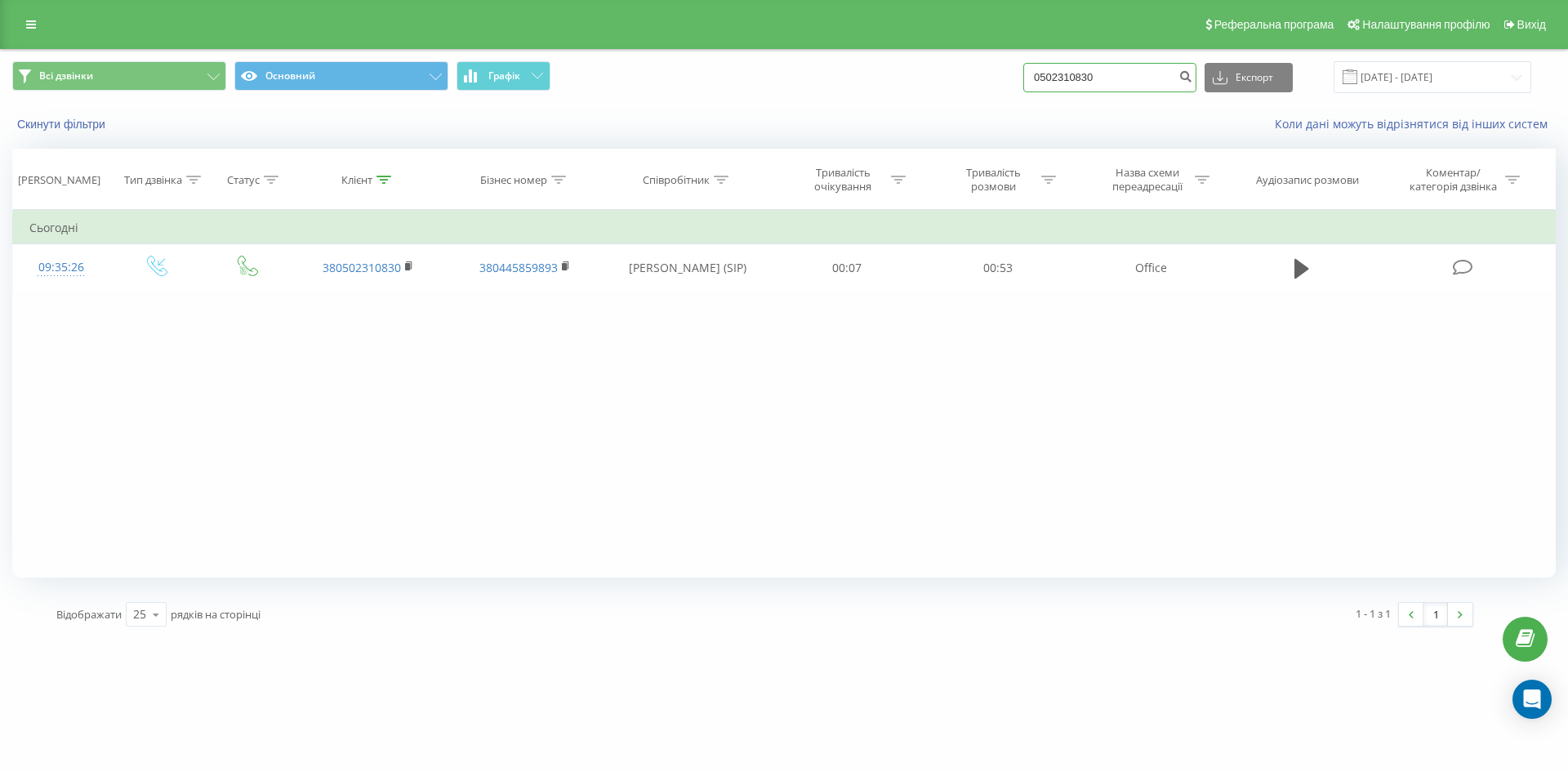
drag, startPoint x: 1124, startPoint y: 82, endPoint x: 915, endPoint y: 85, distance: 209.0
click at [915, 85] on div "Всі дзвінки Основний Графік 0502310830 Експорт .csv .xls .xlsx 23.06.2025 - 23.…" at bounding box center [784, 77] width 1543 height 32
click at [1192, 77] on icon "submit" at bounding box center [1185, 74] width 14 height 10
click at [1302, 273] on icon at bounding box center [1301, 269] width 15 height 20
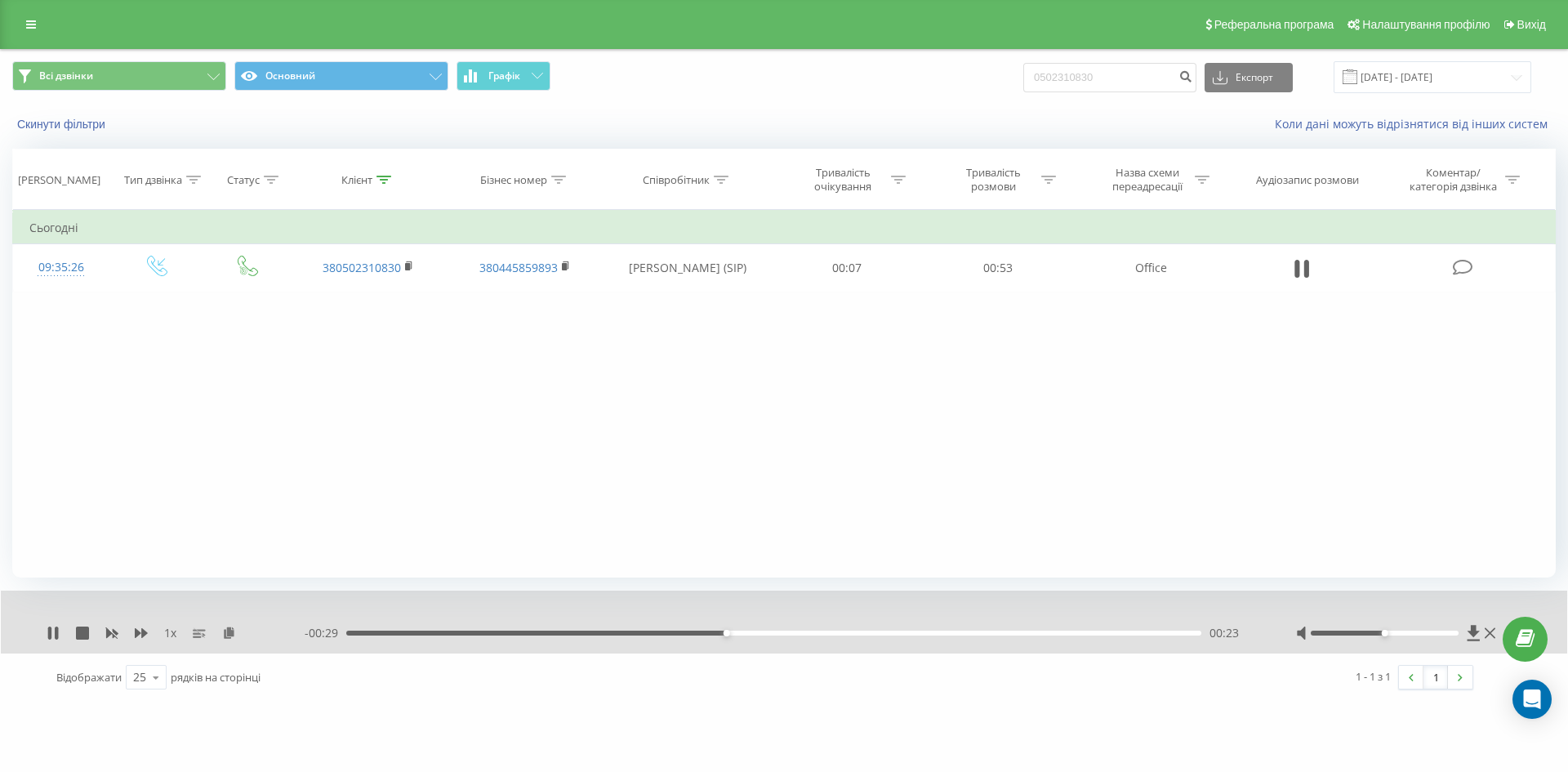
click at [730, 632] on div "00:23" at bounding box center [774, 632] width 855 height 5
click at [755, 633] on div "00:25" at bounding box center [774, 632] width 855 height 5
click at [780, 633] on div "00:26" at bounding box center [774, 632] width 855 height 5
click at [812, 632] on div "00:29" at bounding box center [774, 632] width 855 height 5
click at [827, 634] on div "00:30" at bounding box center [774, 632] width 855 height 5
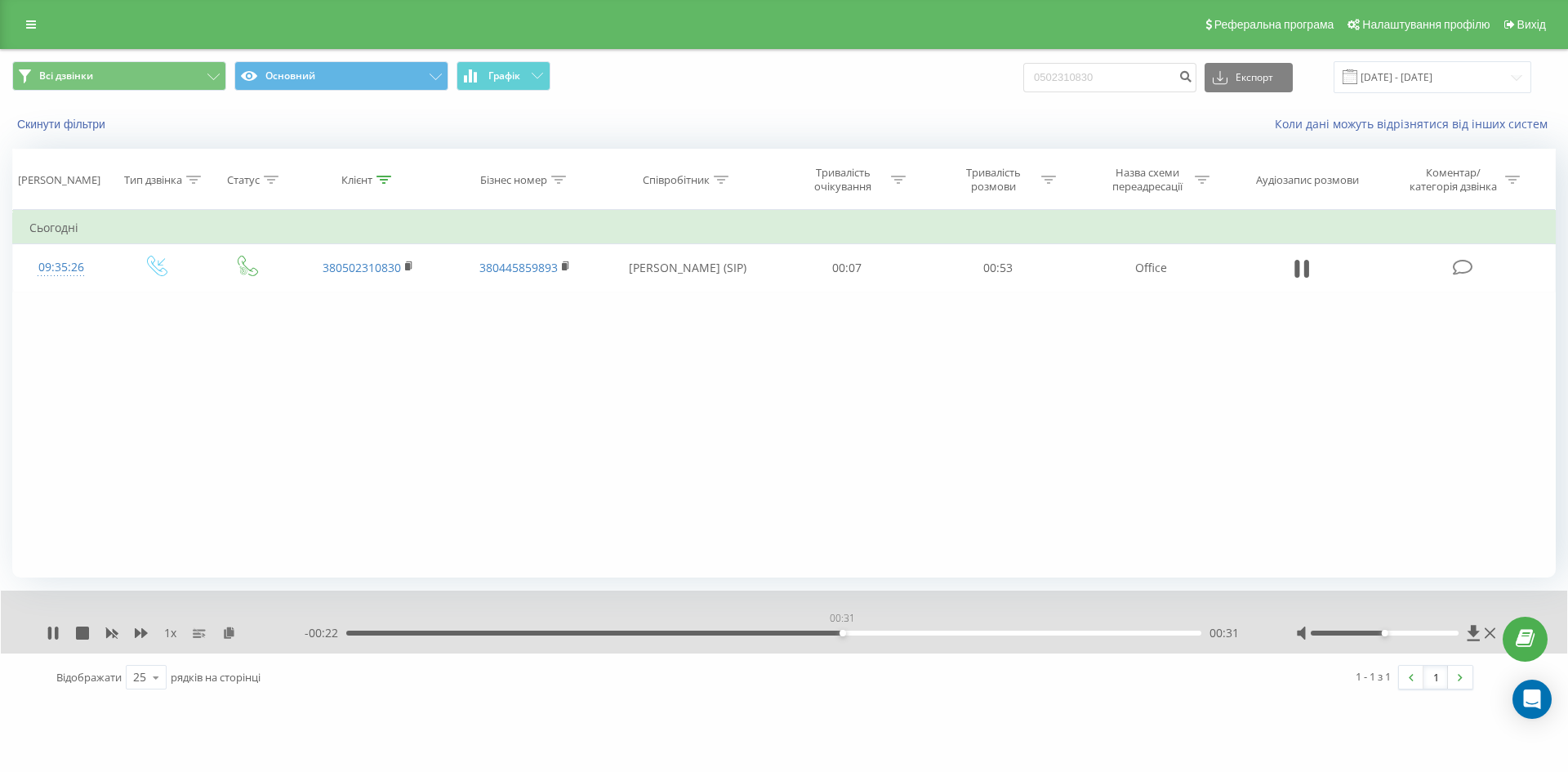
click at [842, 634] on div "00:31" at bounding box center [774, 632] width 855 height 5
click at [877, 632] on div "00:33" at bounding box center [774, 632] width 855 height 5
click at [910, 634] on div "00:35" at bounding box center [774, 632] width 855 height 5
click at [957, 633] on div "00:38" at bounding box center [774, 632] width 855 height 5
click at [992, 634] on div "00:38" at bounding box center [774, 632] width 855 height 5
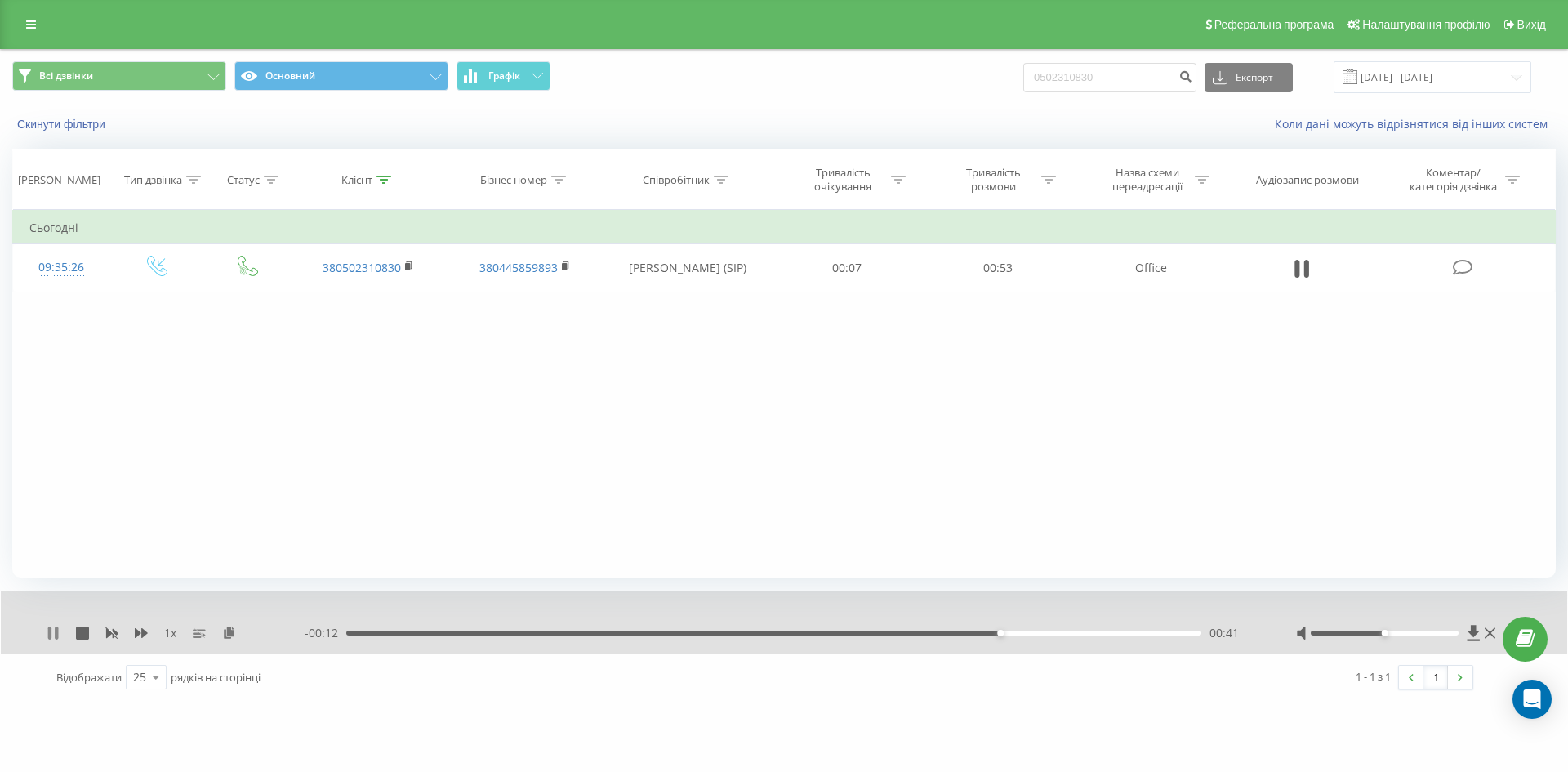
click at [49, 634] on icon at bounding box center [49, 632] width 3 height 13
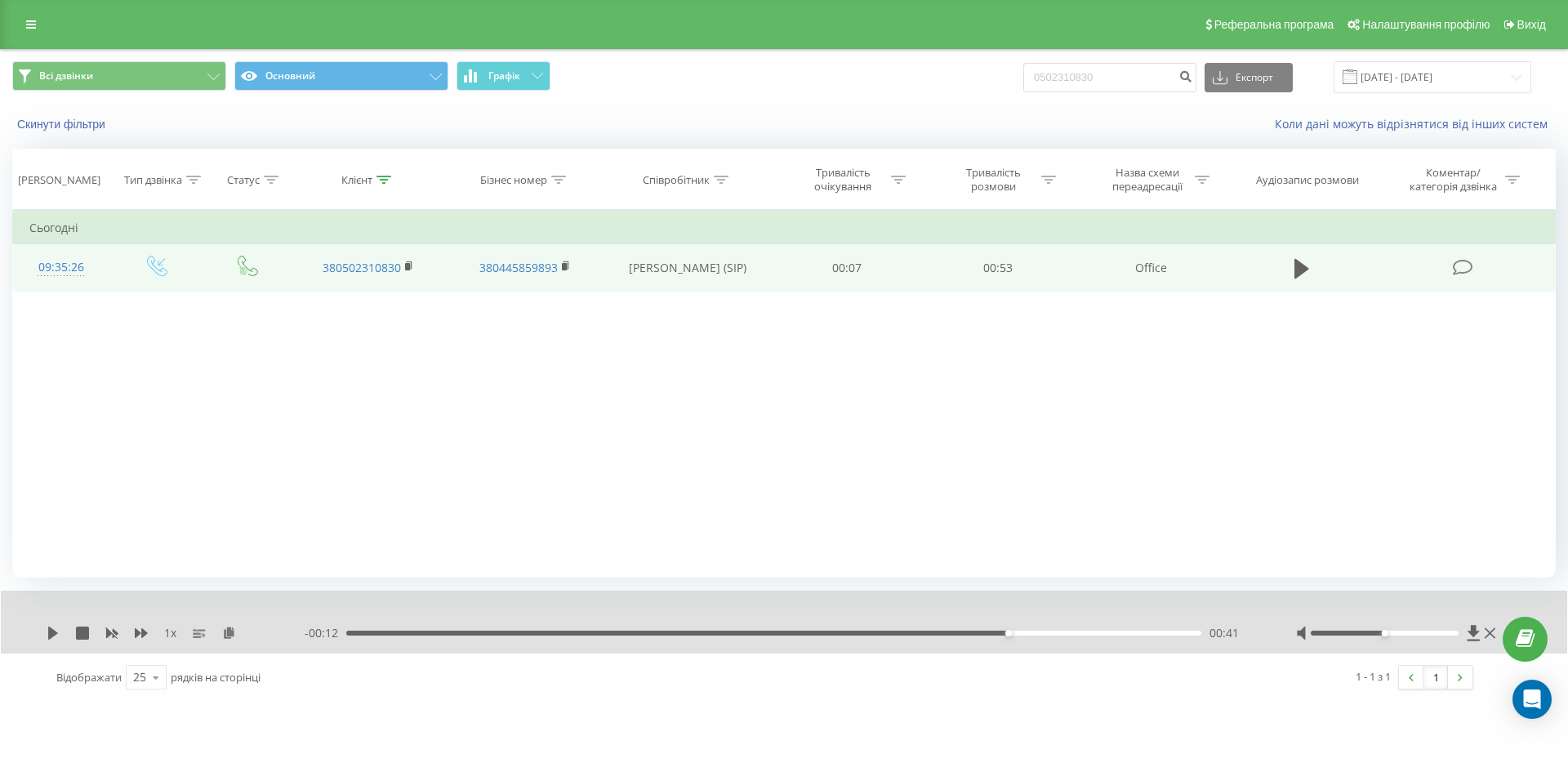
drag, startPoint x: 405, startPoint y: 263, endPoint x: 423, endPoint y: 290, distance: 32.4
click at [406, 265] on icon at bounding box center [409, 266] width 9 height 12
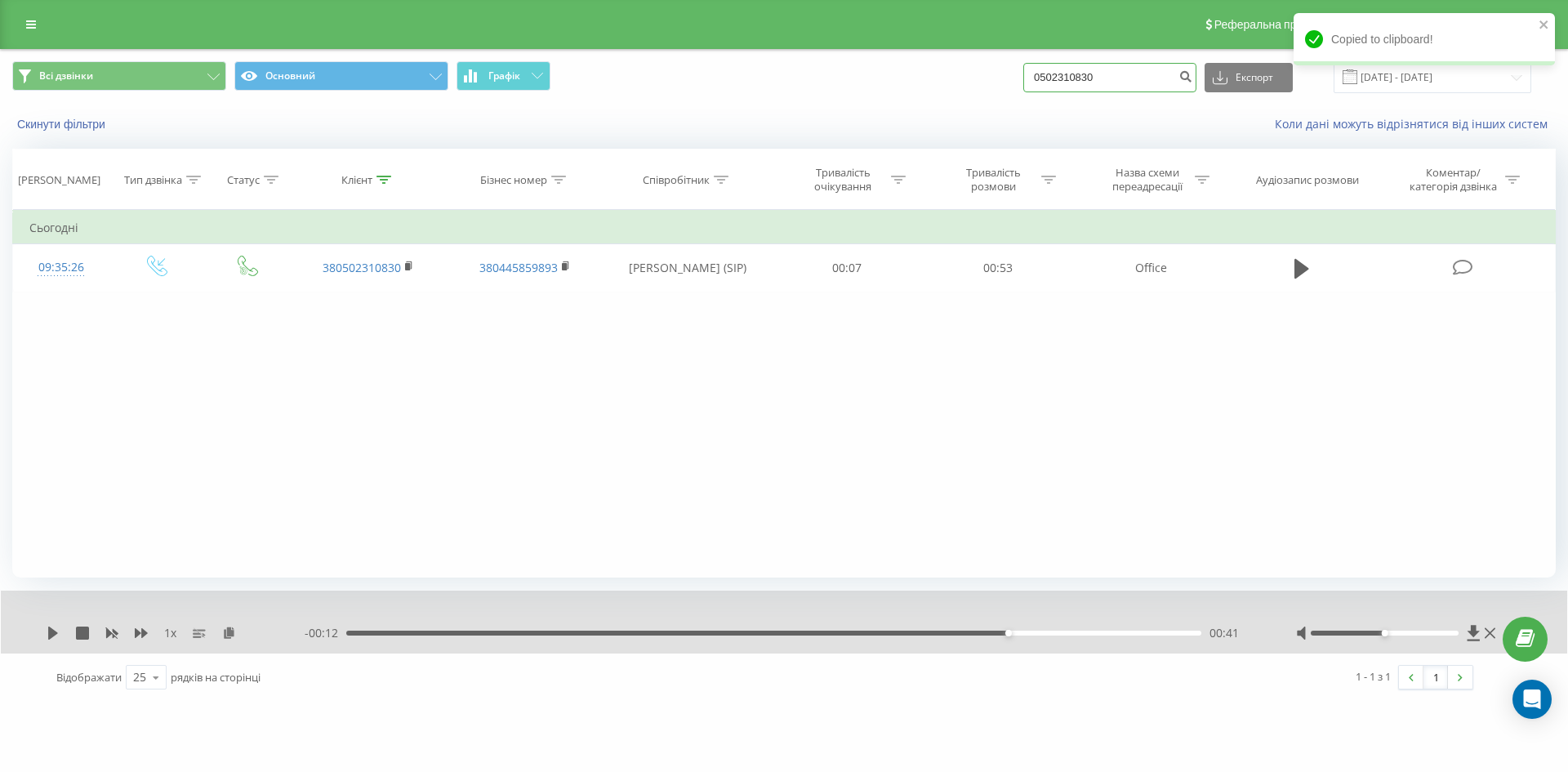
drag, startPoint x: 1114, startPoint y: 81, endPoint x: 994, endPoint y: 82, distance: 120.0
click at [999, 82] on div "Всі дзвінки Основний Графік 0502310830 Експорт .csv .xls .xlsx 23.06.2025 - 23.…" at bounding box center [784, 77] width 1543 height 32
paste input "380937252047"
click at [1061, 79] on input "380937252047" at bounding box center [1109, 78] width 173 height 30
type input "0937252047"
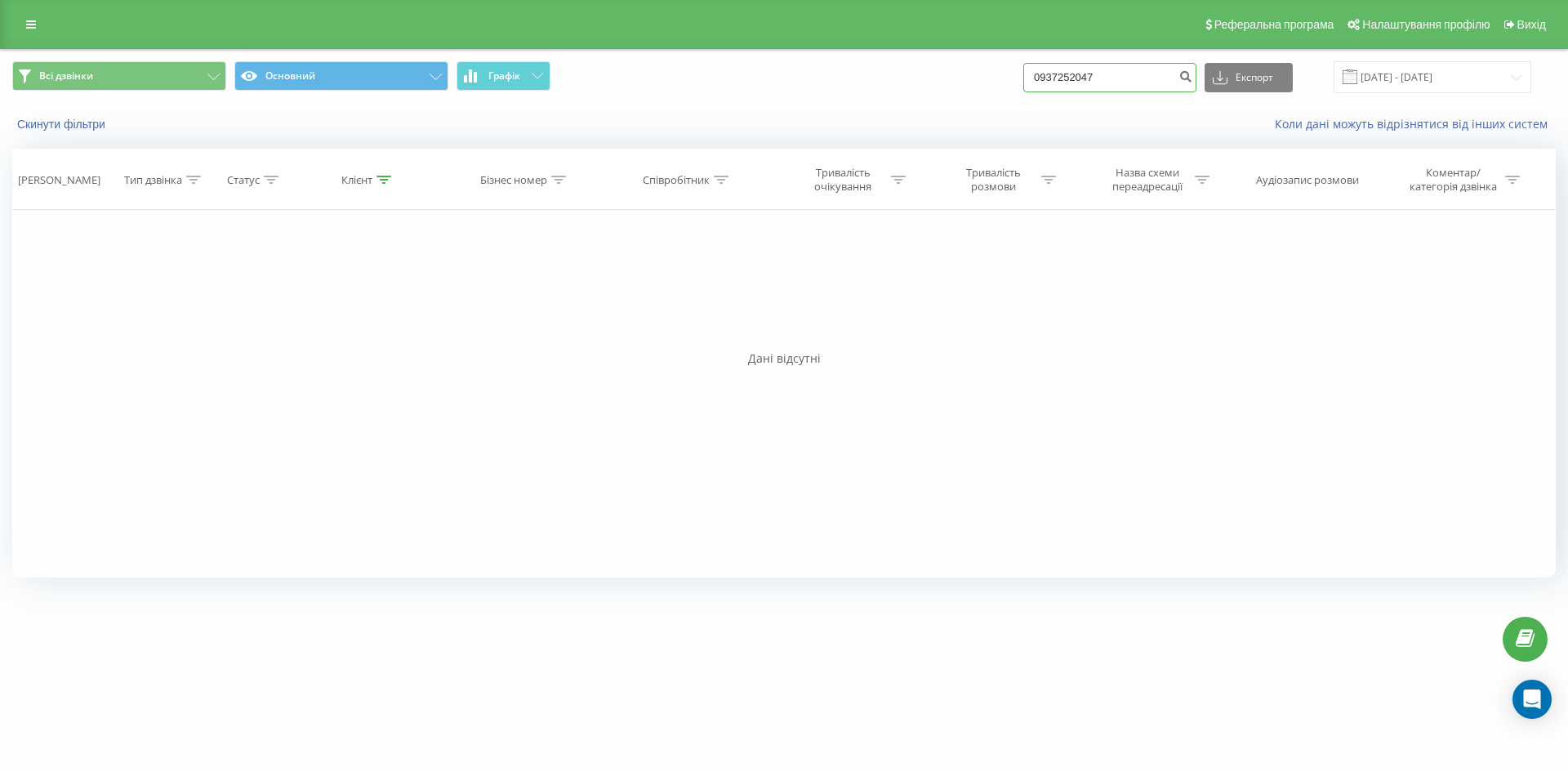
drag, startPoint x: 1118, startPoint y: 67, endPoint x: 989, endPoint y: 76, distance: 129.3
click at [989, 76] on div "Всі дзвінки Основний Графік 0937252047 Експорт .csv .xls .xlsx [DATE] - [DATE]" at bounding box center [784, 77] width 1543 height 32
click at [1196, 84] on button "submit" at bounding box center [1185, 78] width 22 height 30
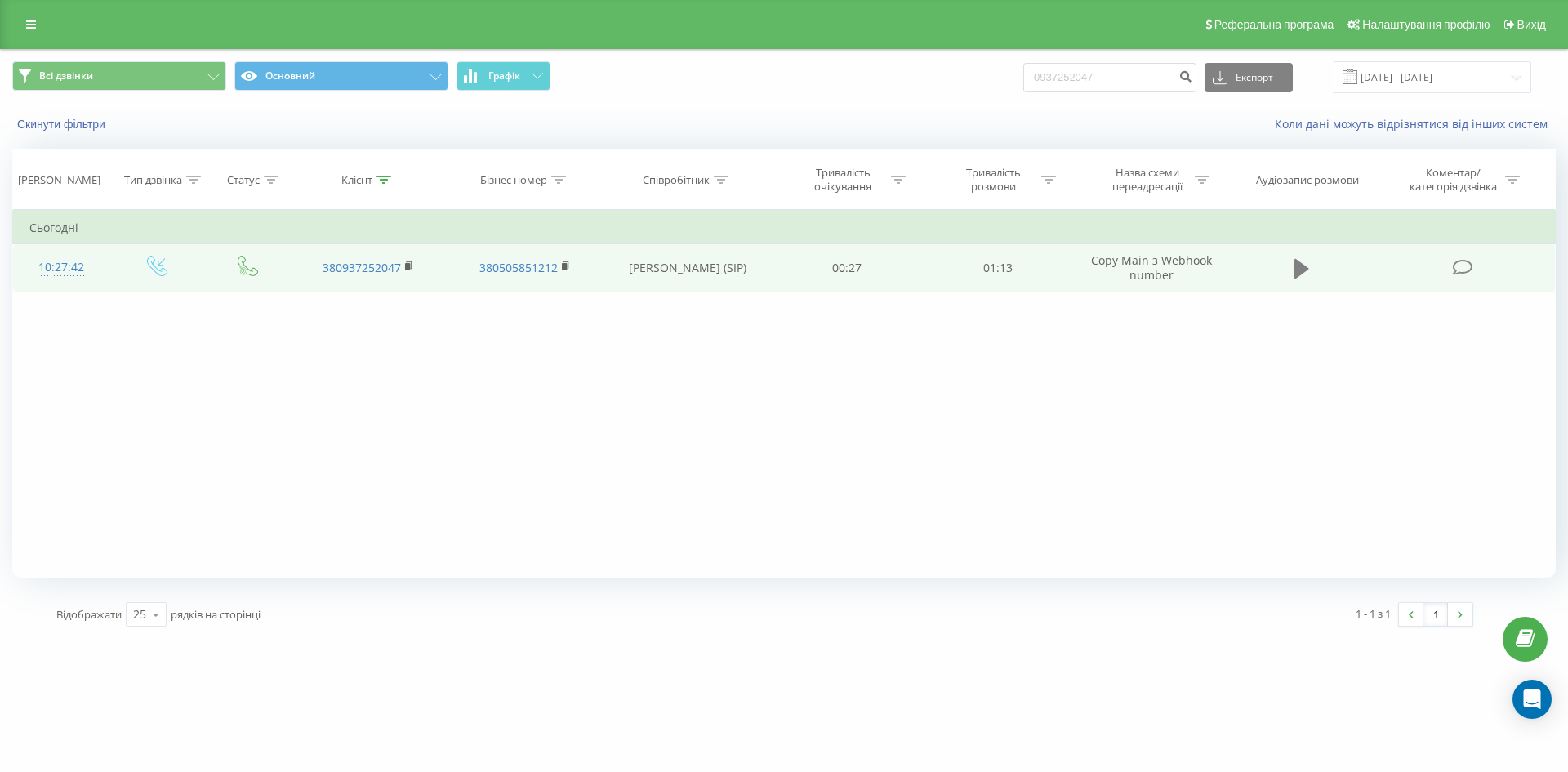
click at [1292, 265] on button at bounding box center [1302, 268] width 25 height 25
